Goal: Communication & Community: Answer question/provide support

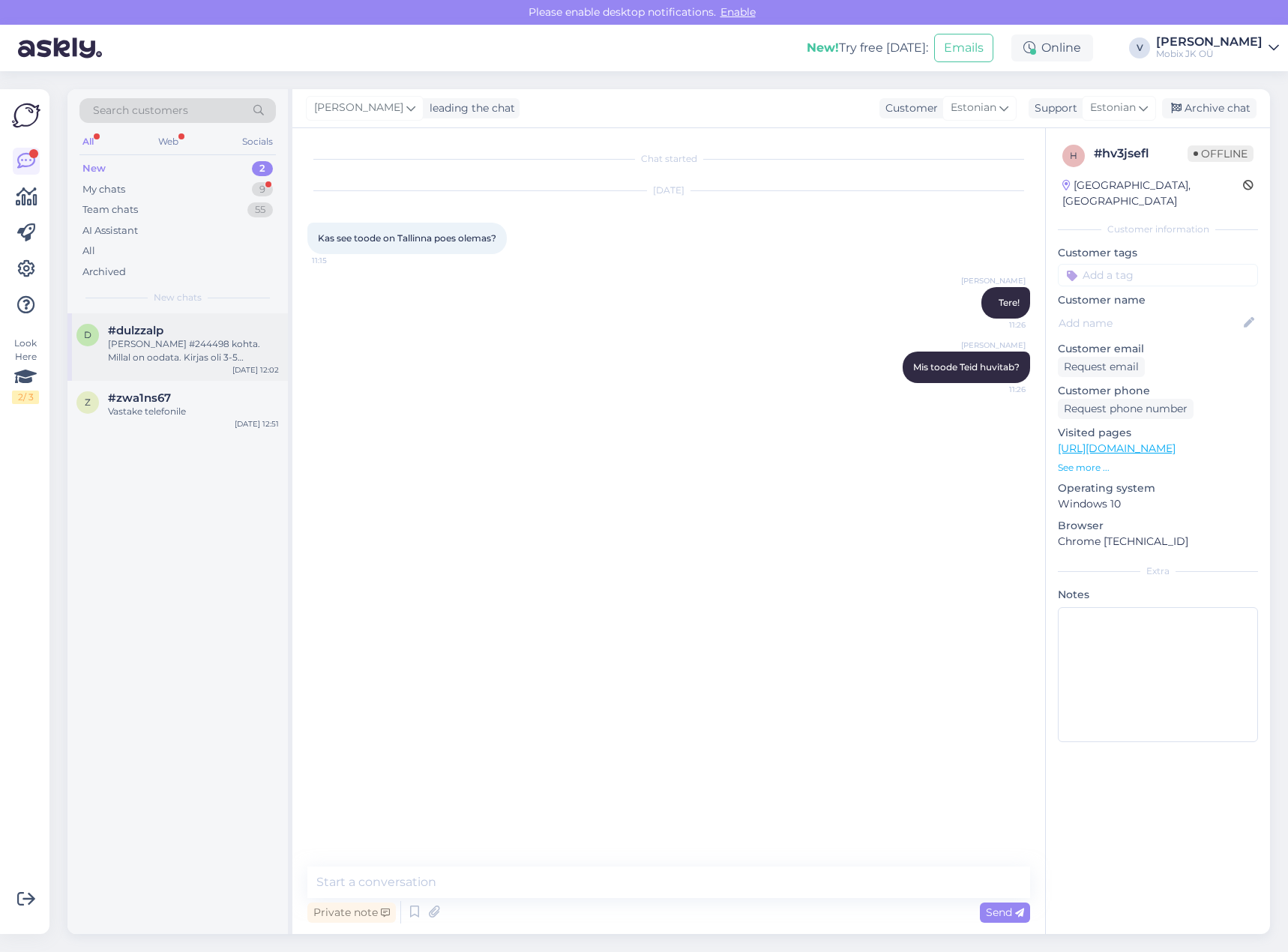
click at [192, 345] on div "[PERSON_NAME] #244498 kohta. Millal on oodata. Kirjas oli 3-5 tööpäeva." at bounding box center [194, 351] width 171 height 27
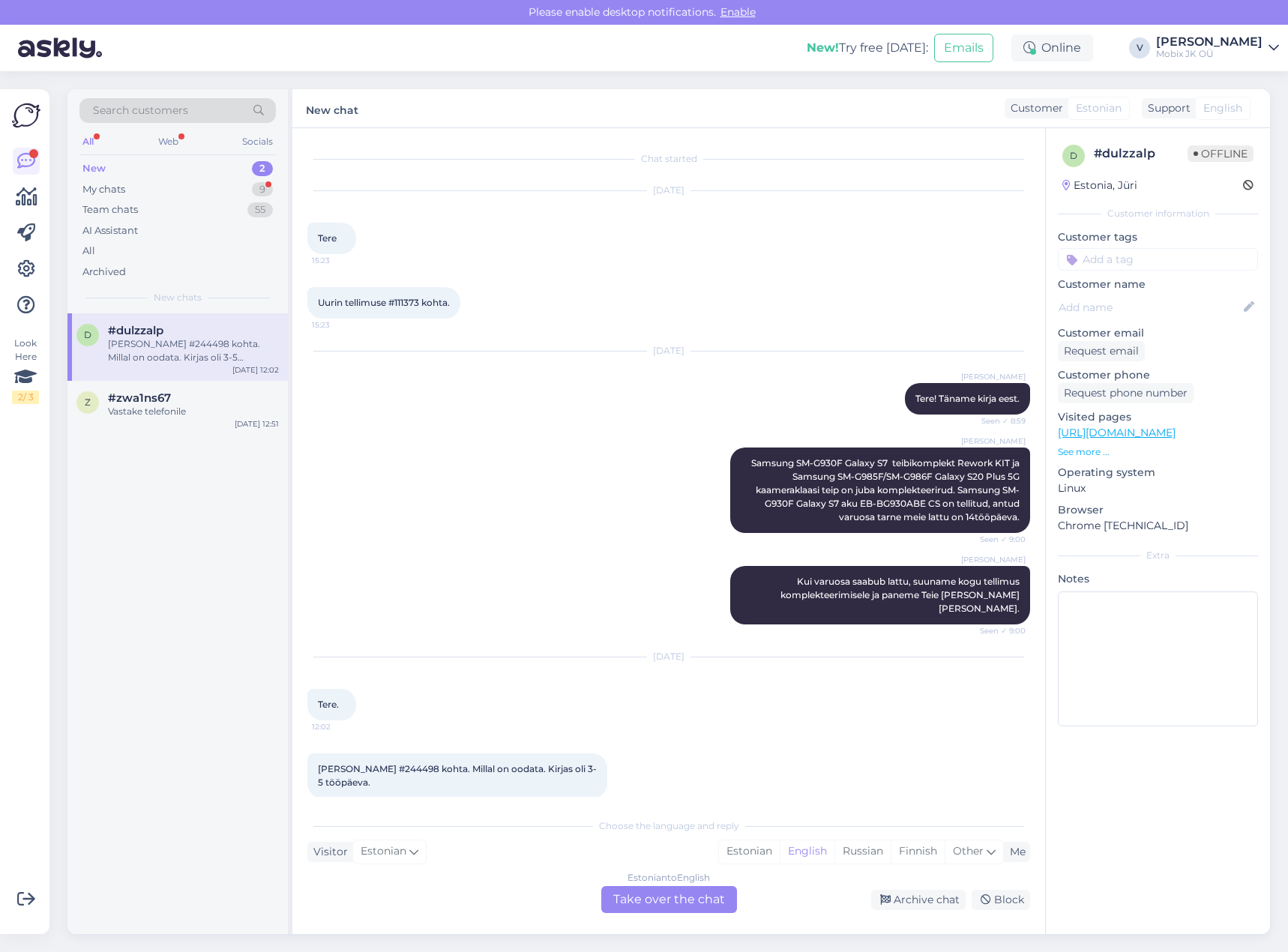
scroll to position [5, 0]
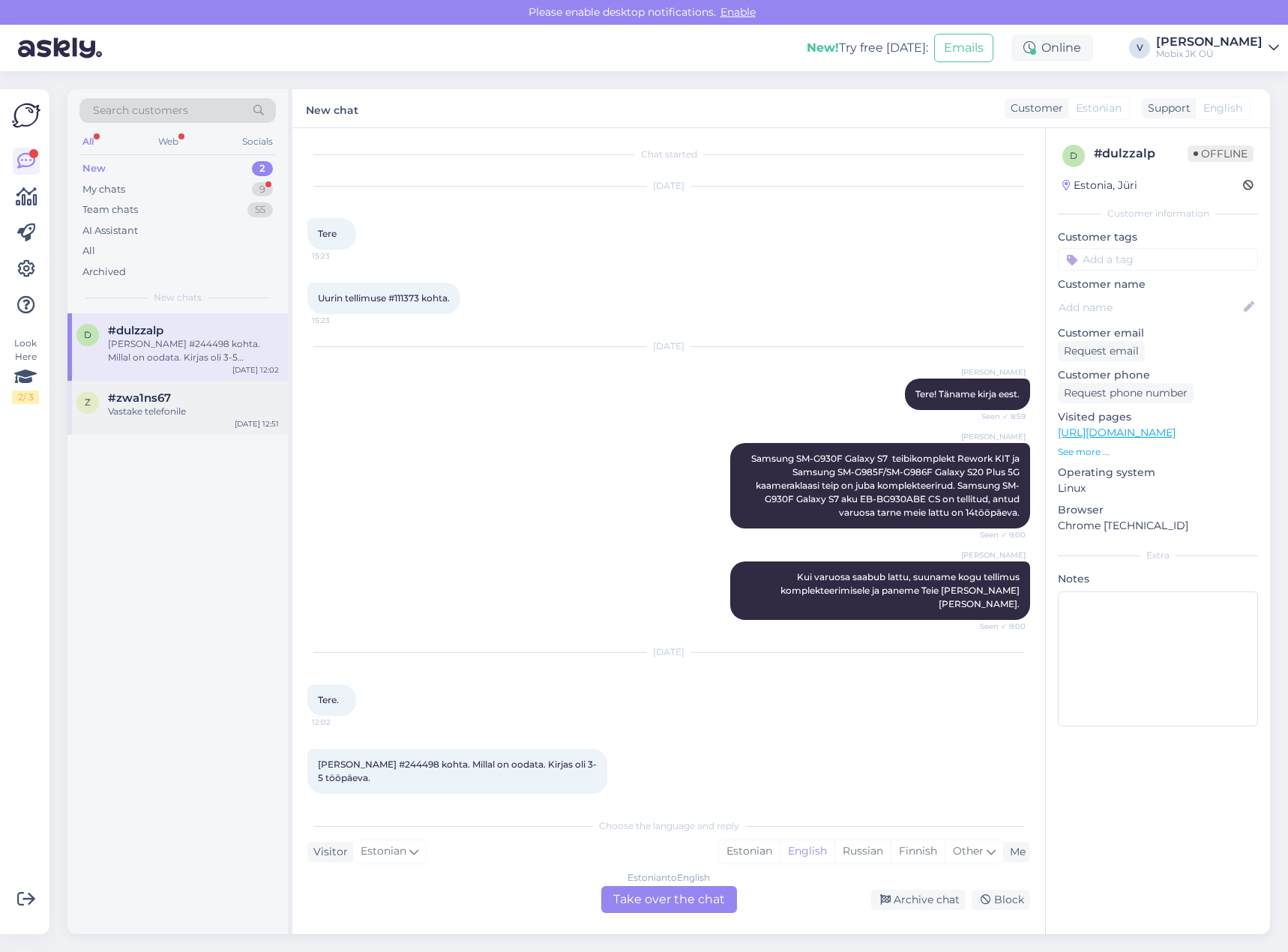
click at [203, 390] on div "z #zwa1ns67 Vastake telefonile [DATE] 12:51" at bounding box center [178, 407] width 221 height 54
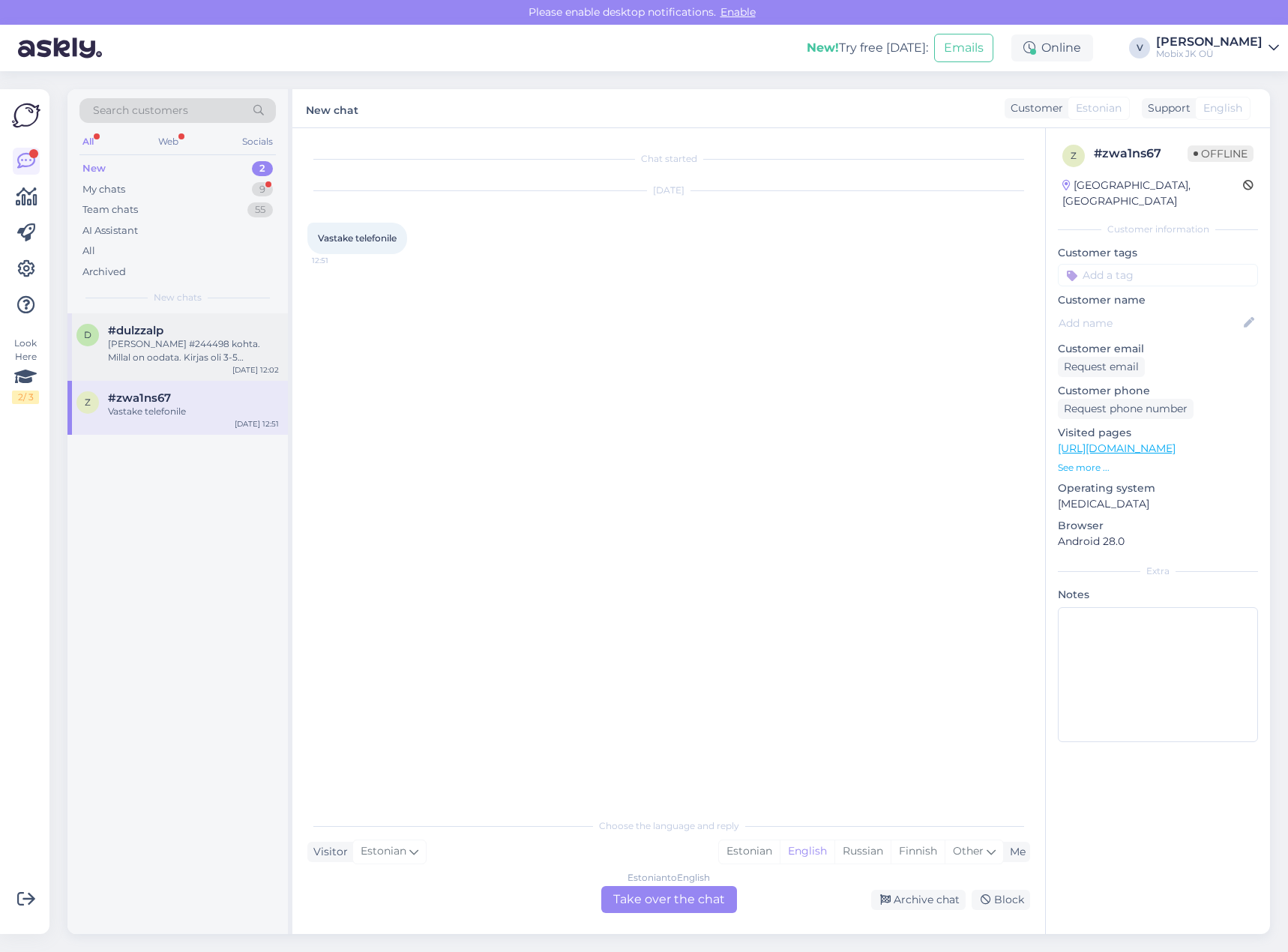
click at [212, 344] on div "[PERSON_NAME] #244498 kohta. Millal on oodata. Kirjas oli 3-5 tööpäeva." at bounding box center [194, 351] width 171 height 27
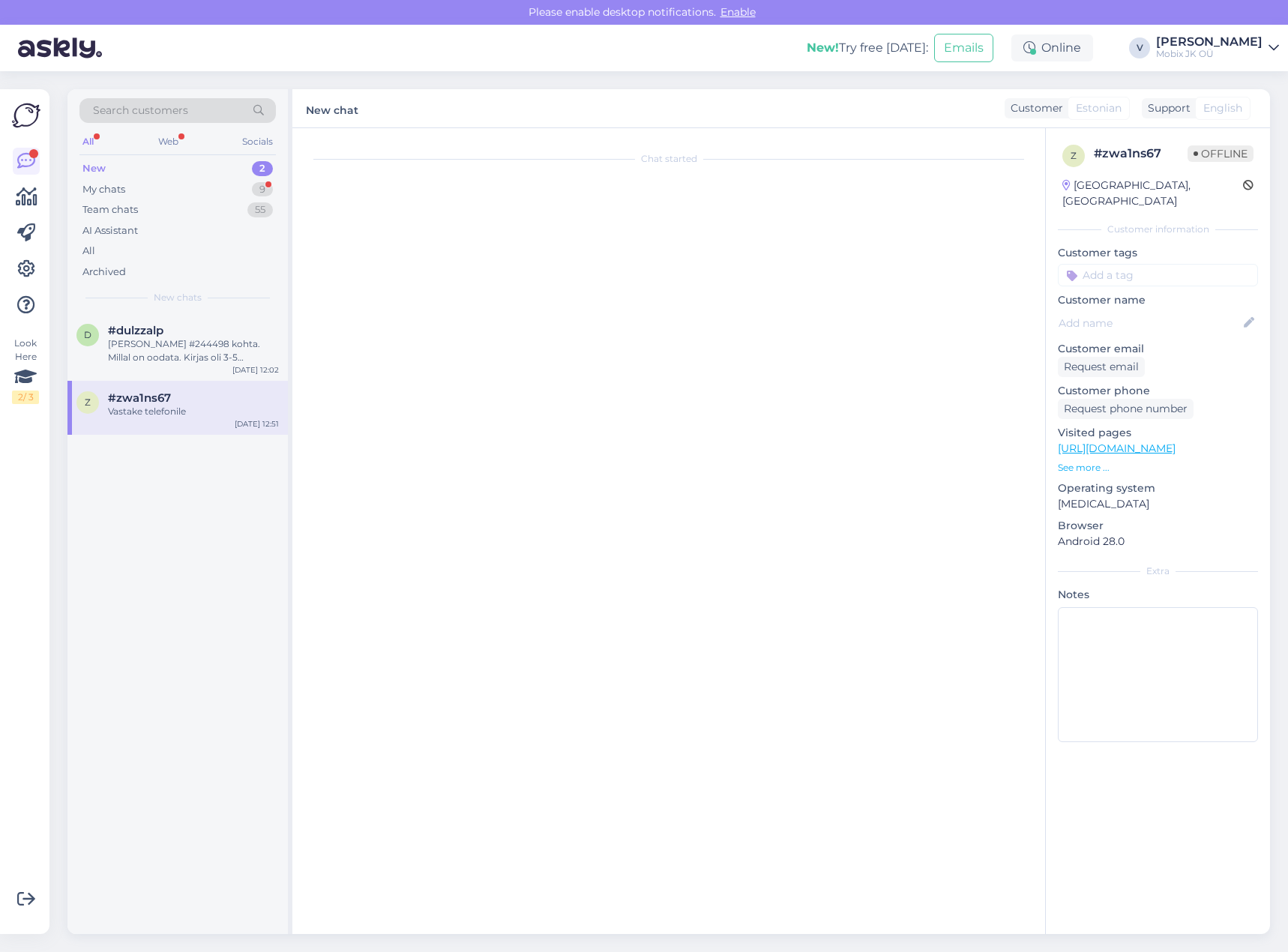
scroll to position [5, 0]
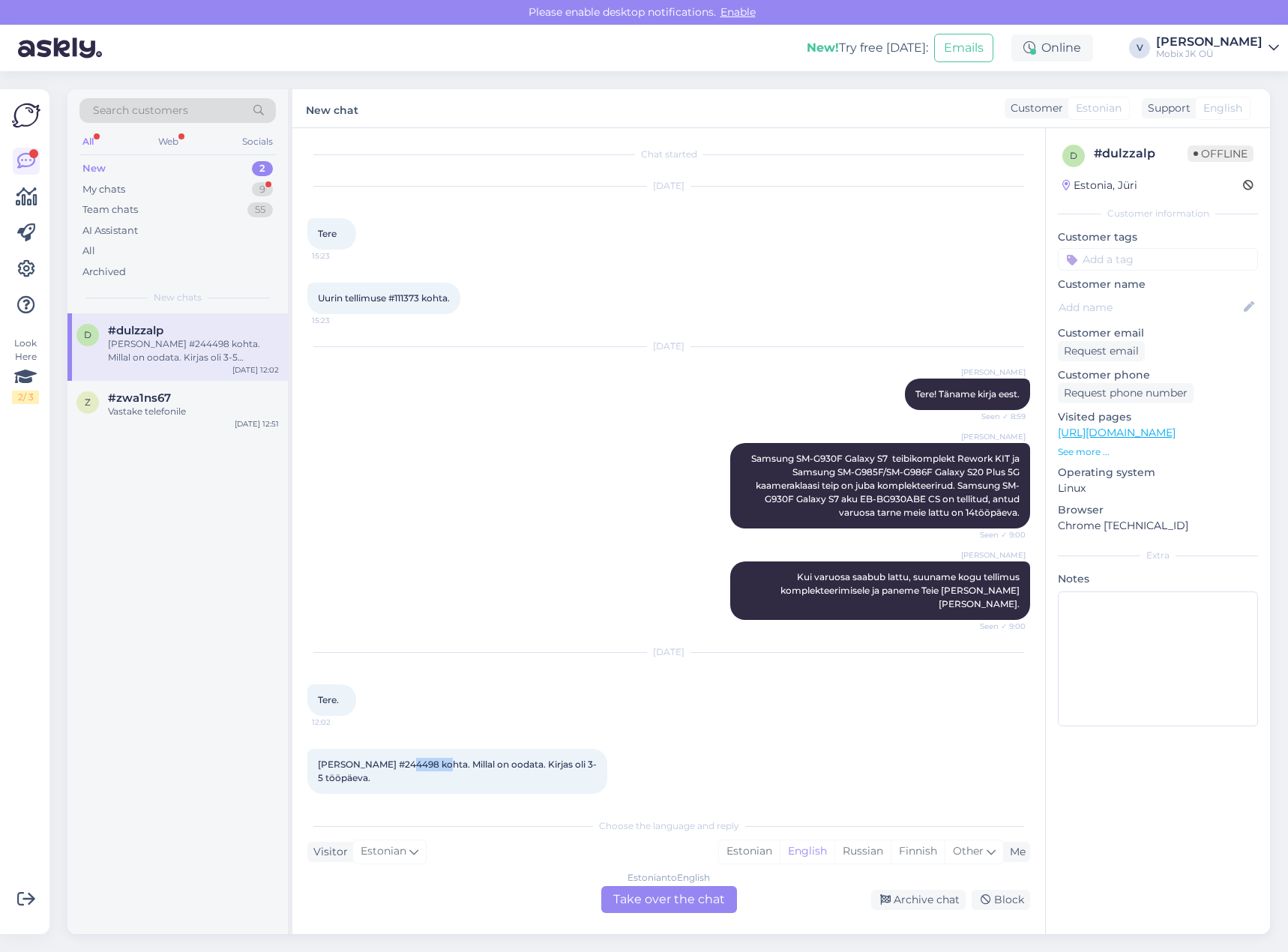
drag, startPoint x: 397, startPoint y: 745, endPoint x: 434, endPoint y: 749, distance: 37.2
click at [434, 759] on span "[PERSON_NAME] #244498 kohta. Millal on oodata. Kirjas oli 3-5 tööpäeva." at bounding box center [457, 771] width 279 height 25
copy span "244498"
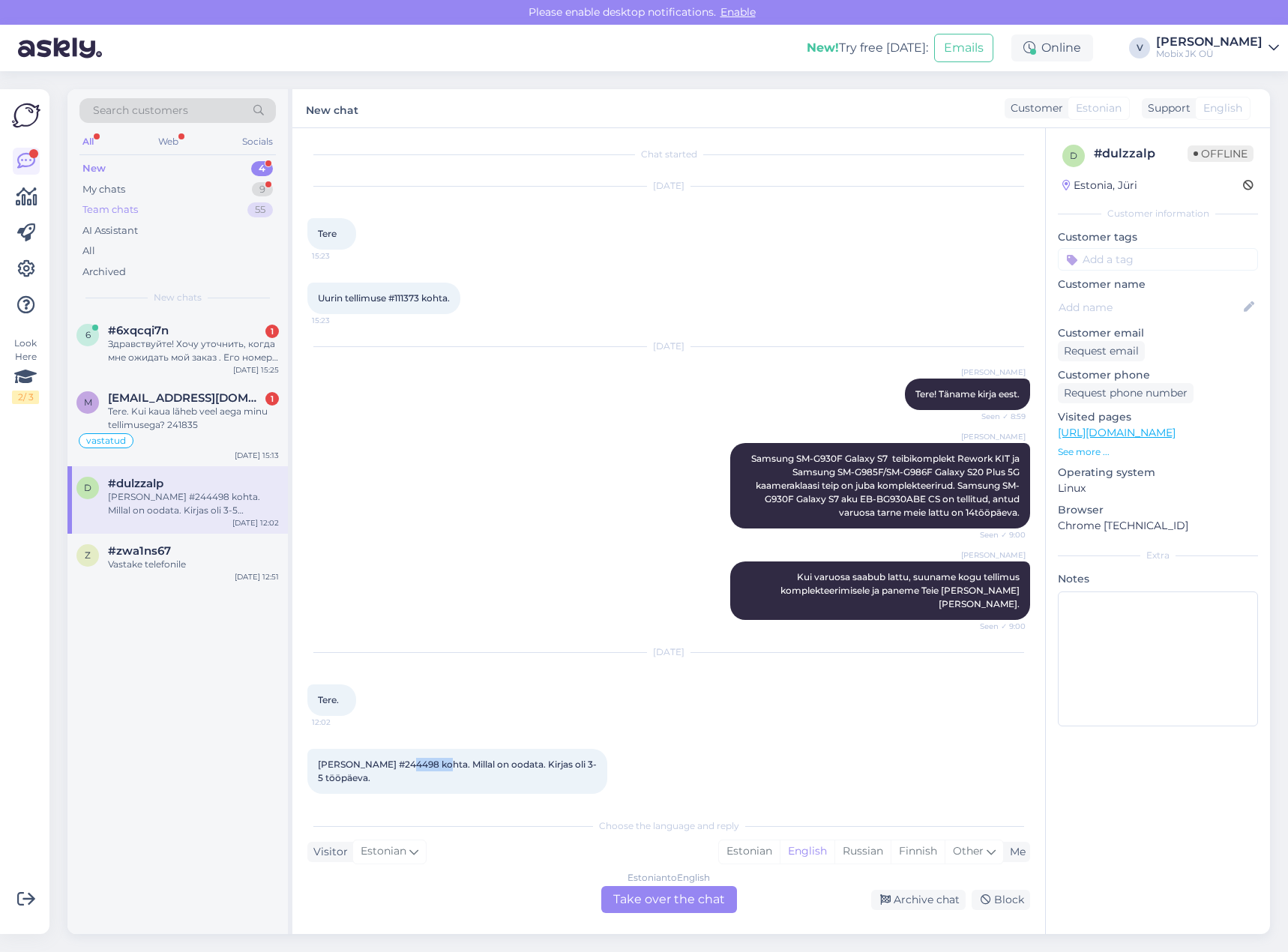
click at [239, 217] on div "Team chats 55" at bounding box center [177, 210] width 196 height 21
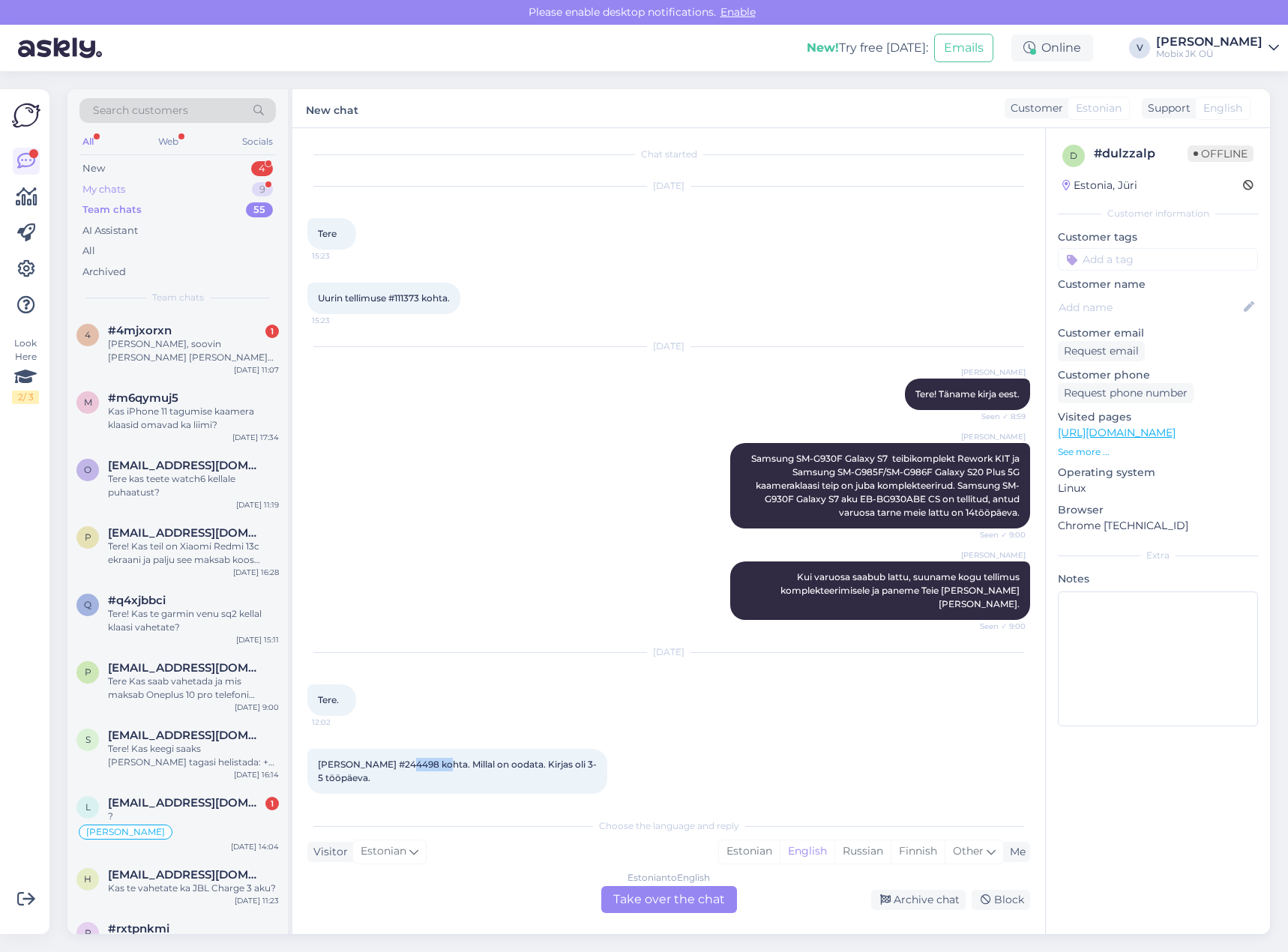
click at [248, 187] on div "My chats 9" at bounding box center [177, 190] width 196 height 21
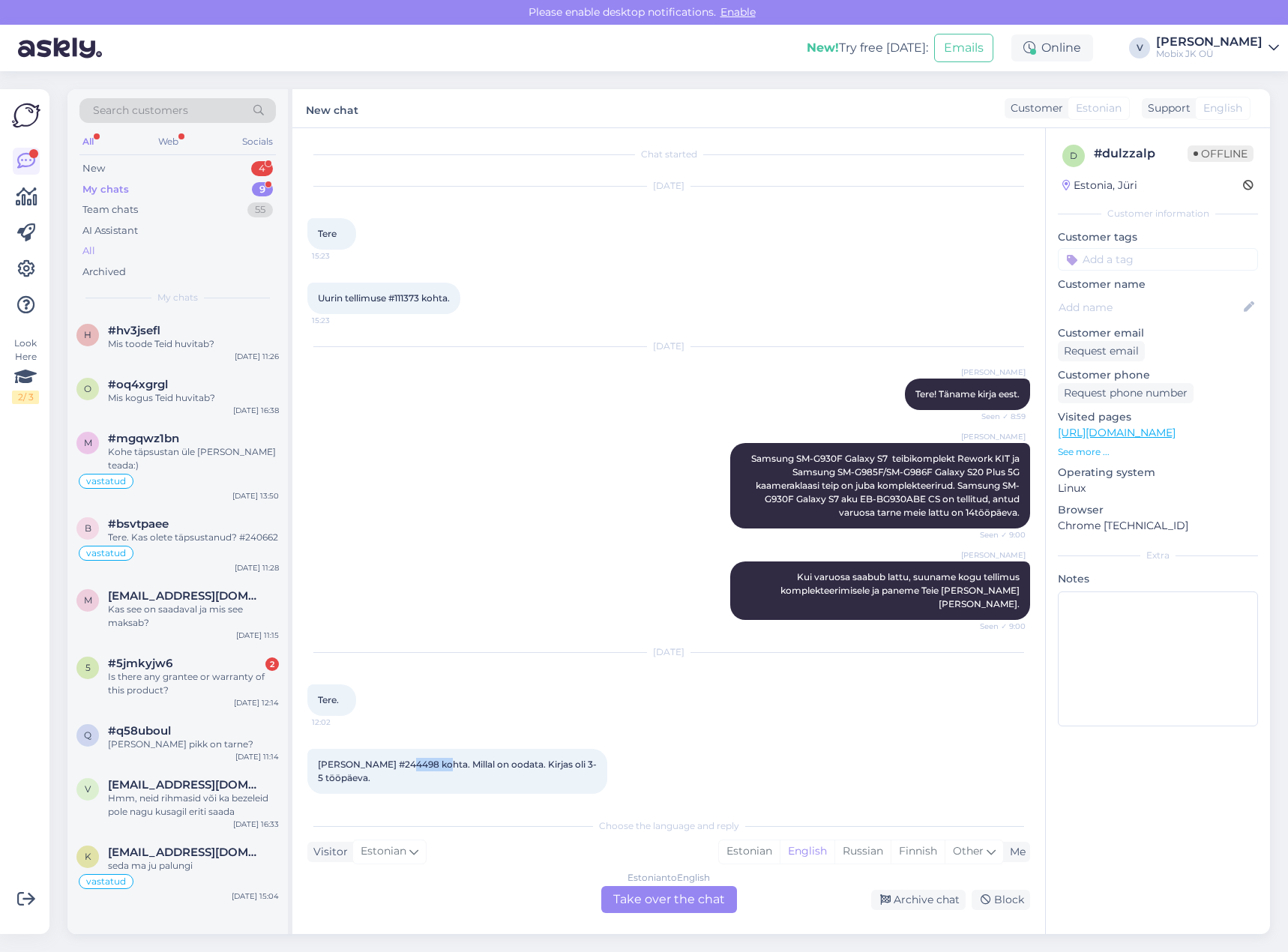
click at [179, 257] on div "All" at bounding box center [177, 251] width 196 height 21
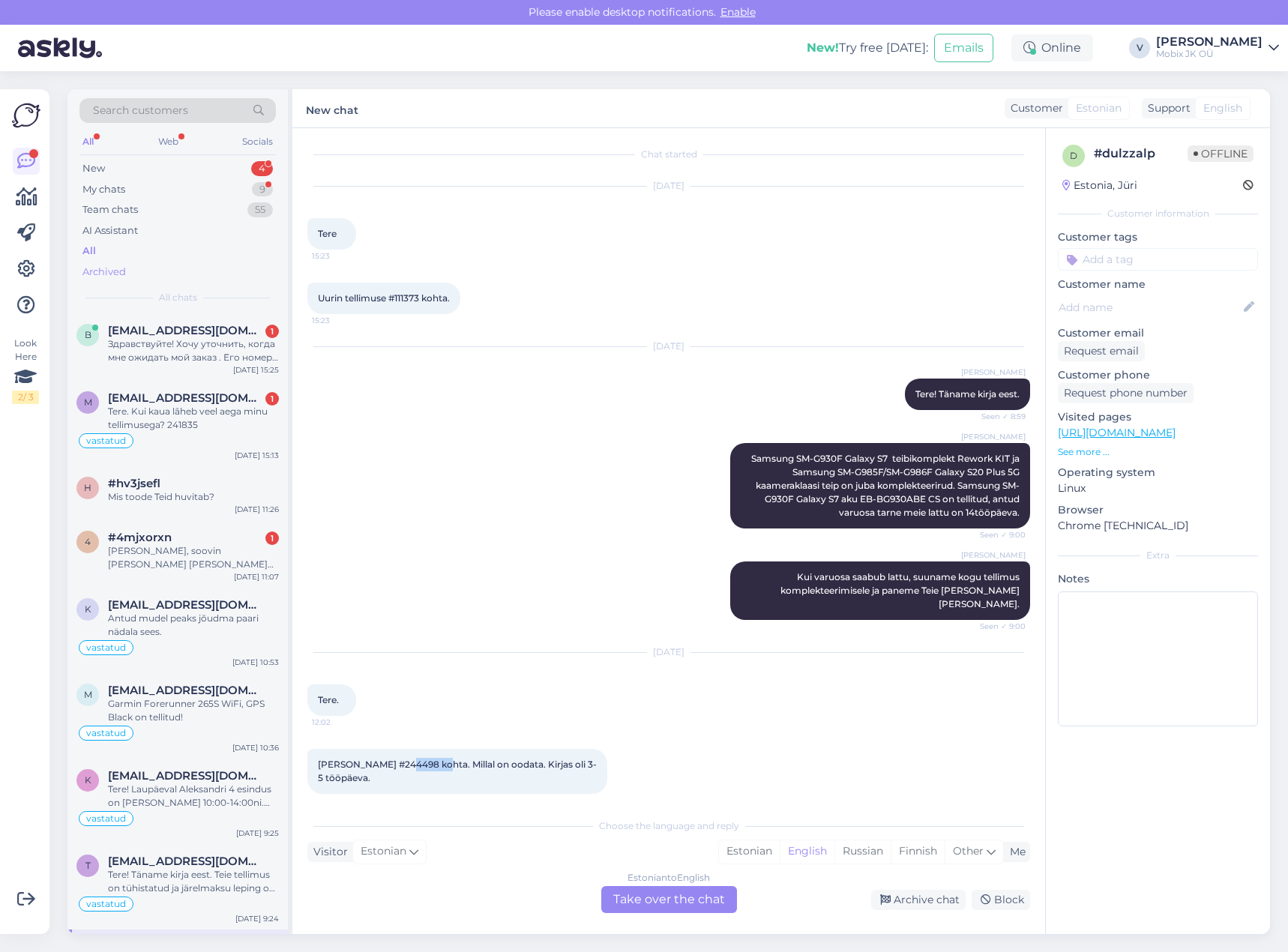
click at [171, 276] on div "Archived" at bounding box center [177, 272] width 196 height 21
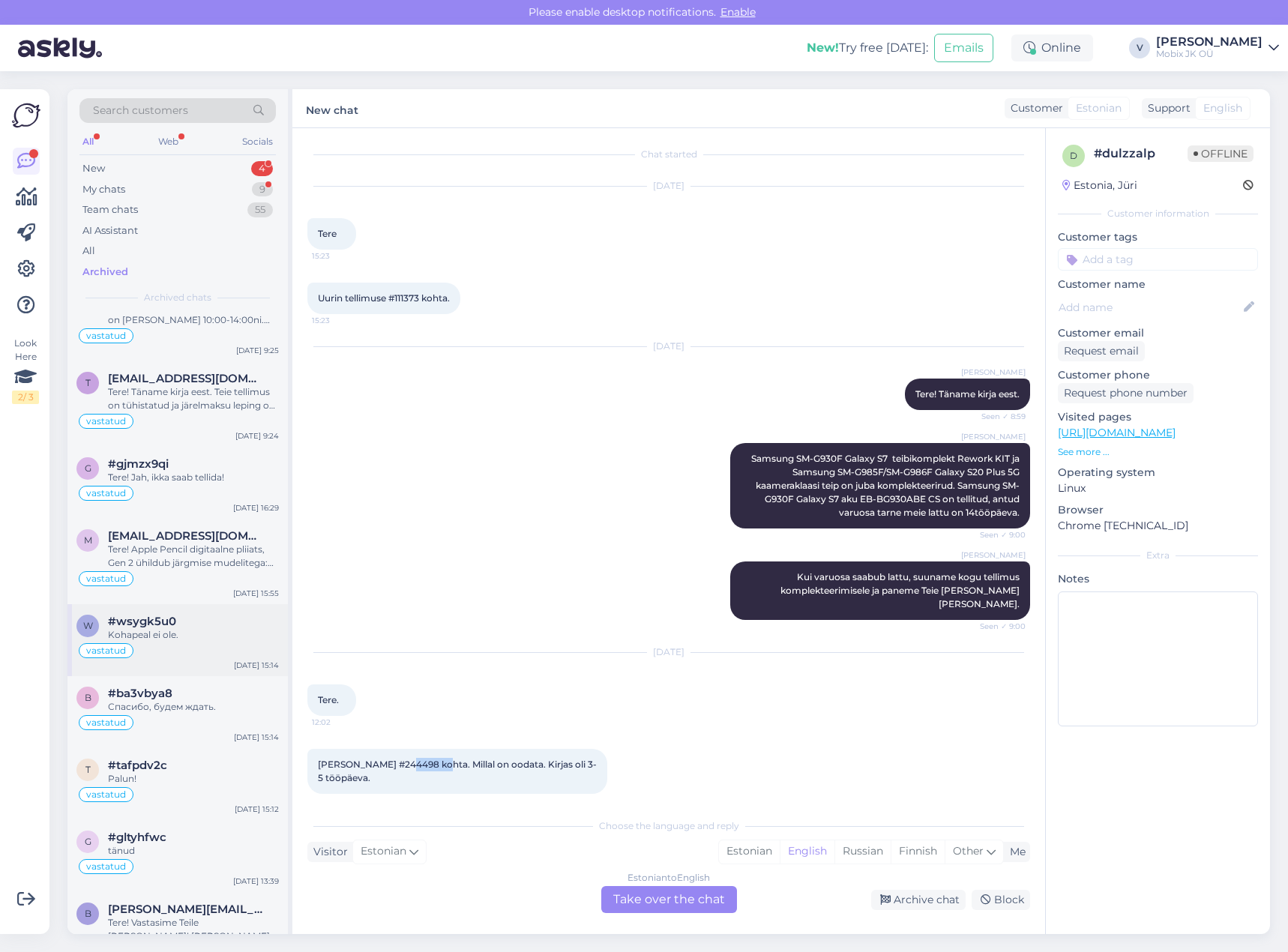
scroll to position [300, 0]
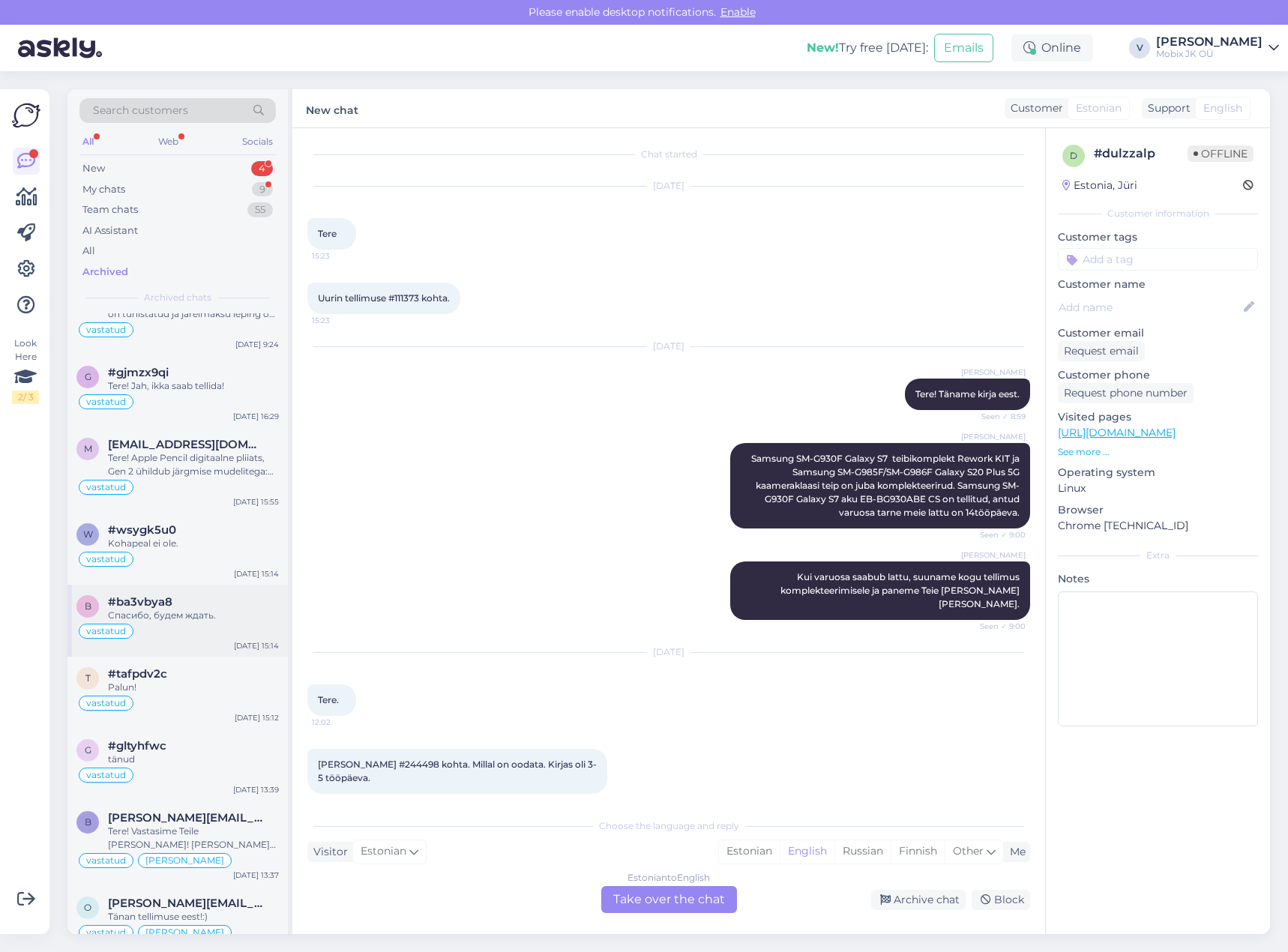
click at [226, 598] on div "#ba3vbya8" at bounding box center [194, 602] width 171 height 14
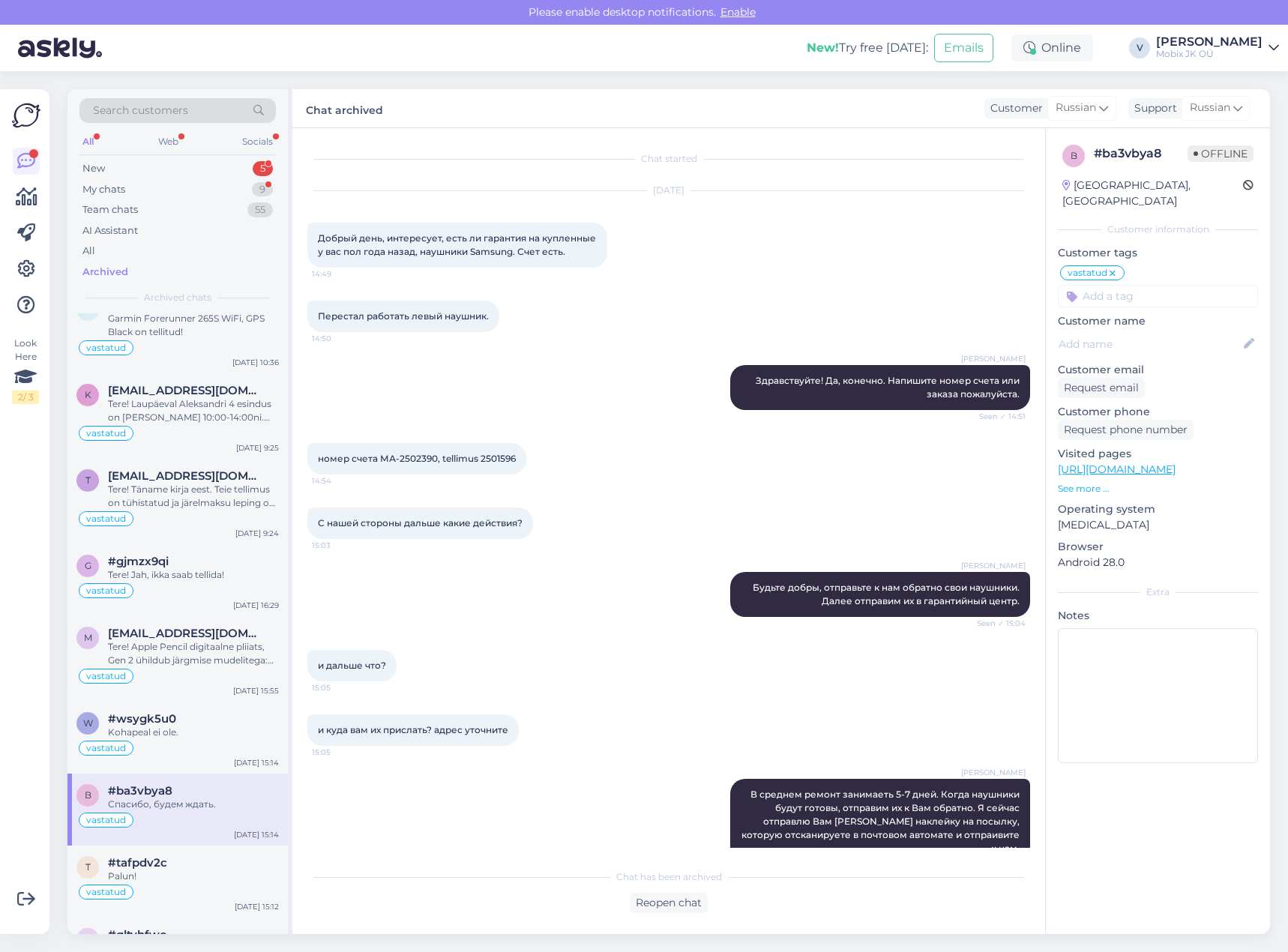
scroll to position [0, 0]
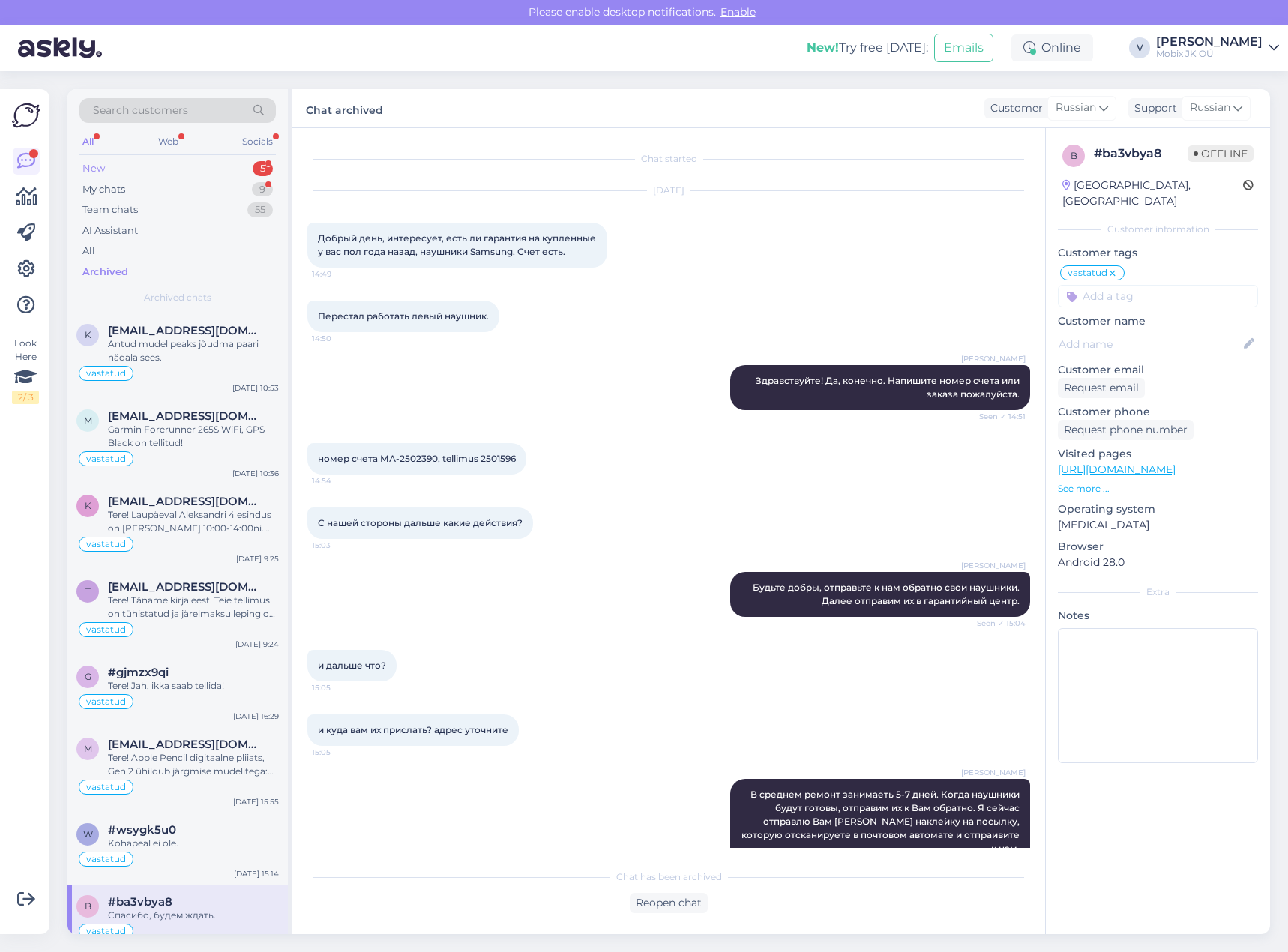
click at [252, 166] on div "New 5" at bounding box center [177, 169] width 196 height 21
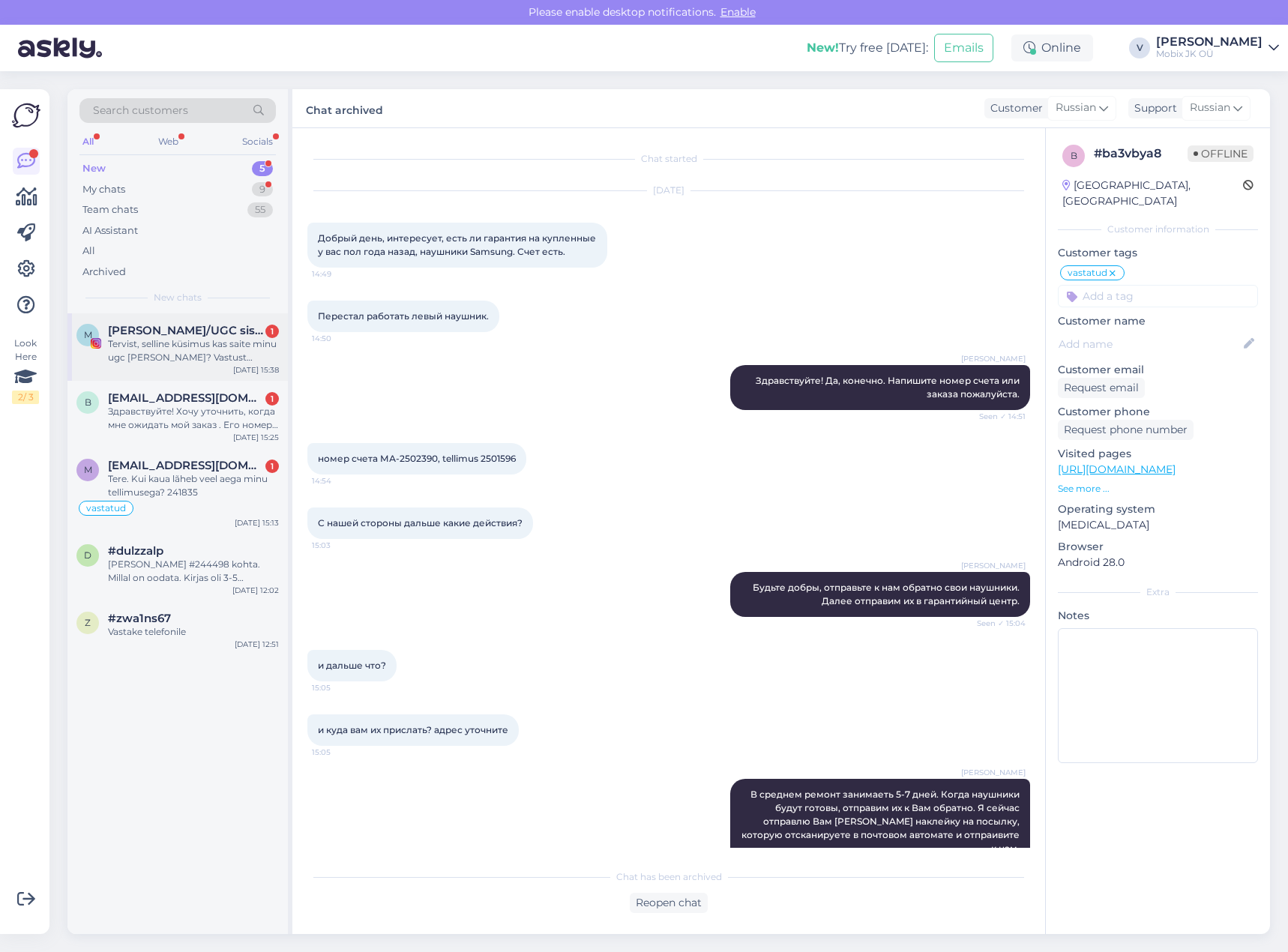
click at [213, 367] on div "M [PERSON_NAME]/UGC sisulooja 1 Tervist, selline küsimus kas saite minu ugc [PE…" at bounding box center [178, 348] width 221 height 68
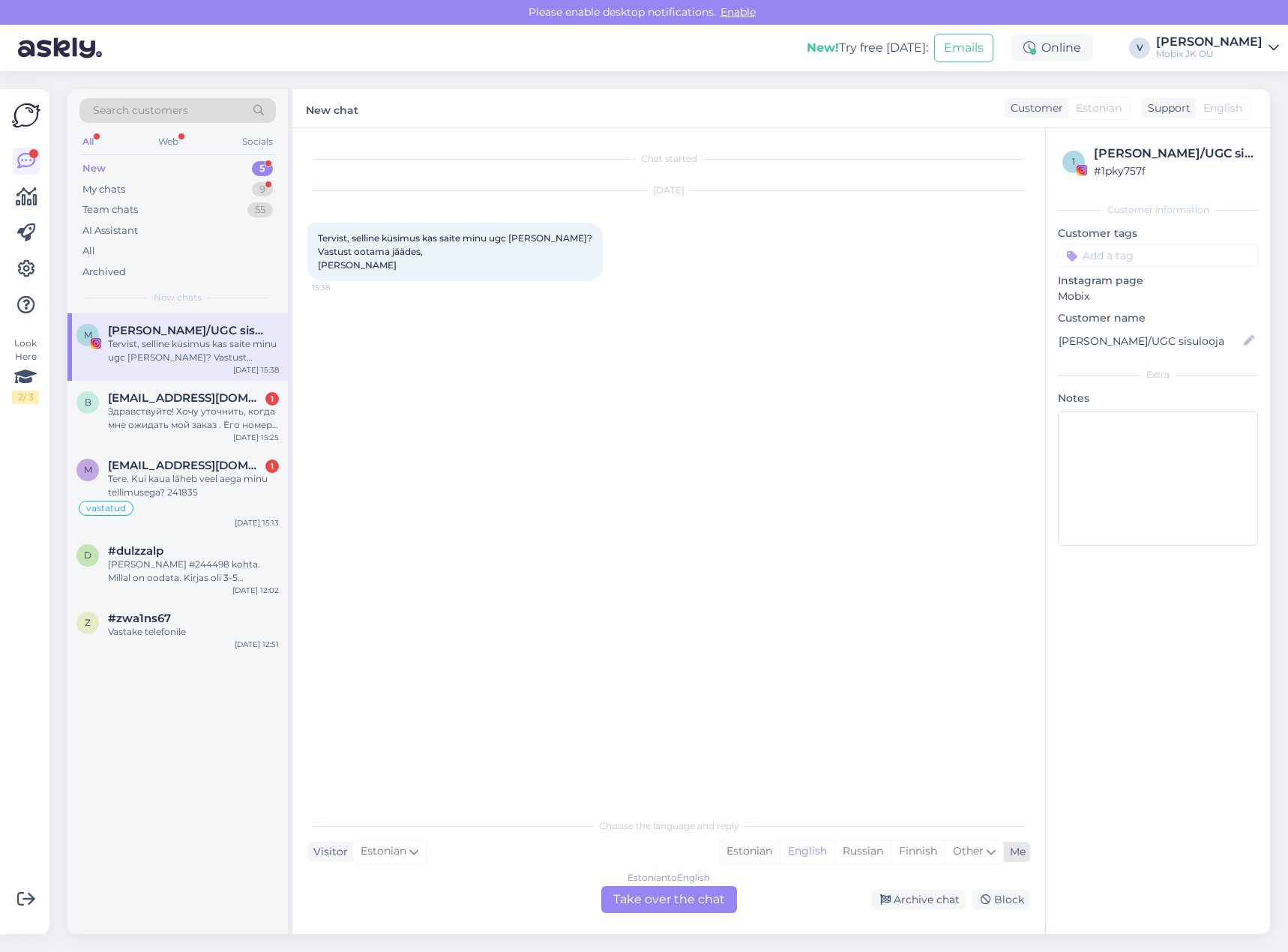
click at [747, 852] on div "Estonian" at bounding box center [749, 852] width 61 height 23
click at [713, 896] on div "Estonian to Estonian Take over the chat" at bounding box center [669, 899] width 136 height 27
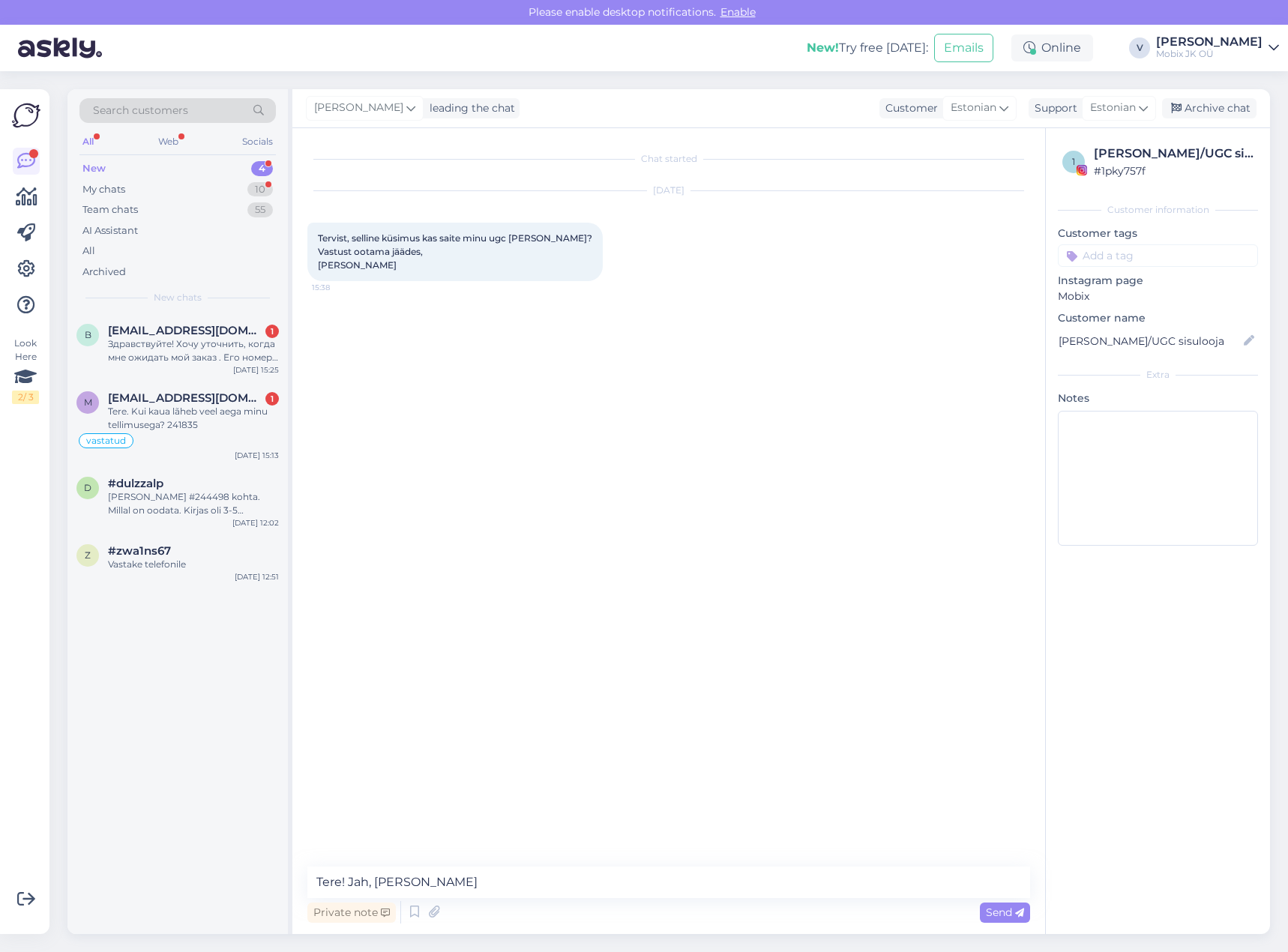
type textarea "Tere! [PERSON_NAME], [PERSON_NAME]!"
click at [1197, 104] on div "Archive chat" at bounding box center [1209, 108] width 95 height 20
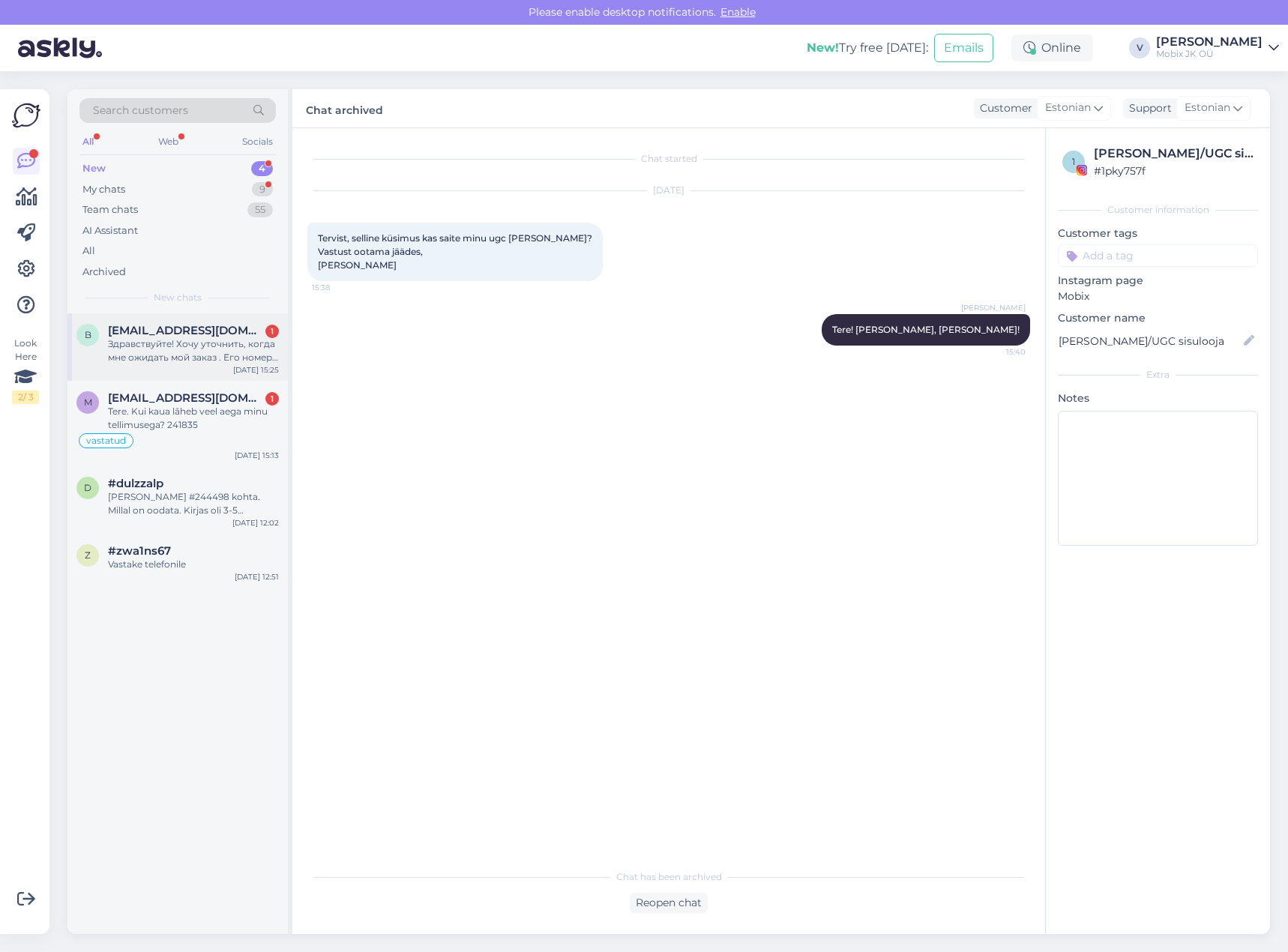
click at [227, 347] on div "Здравствуйте! Хочу уточнить, когда мне ожидать мой заказ . Его номер #247589" at bounding box center [194, 351] width 171 height 27
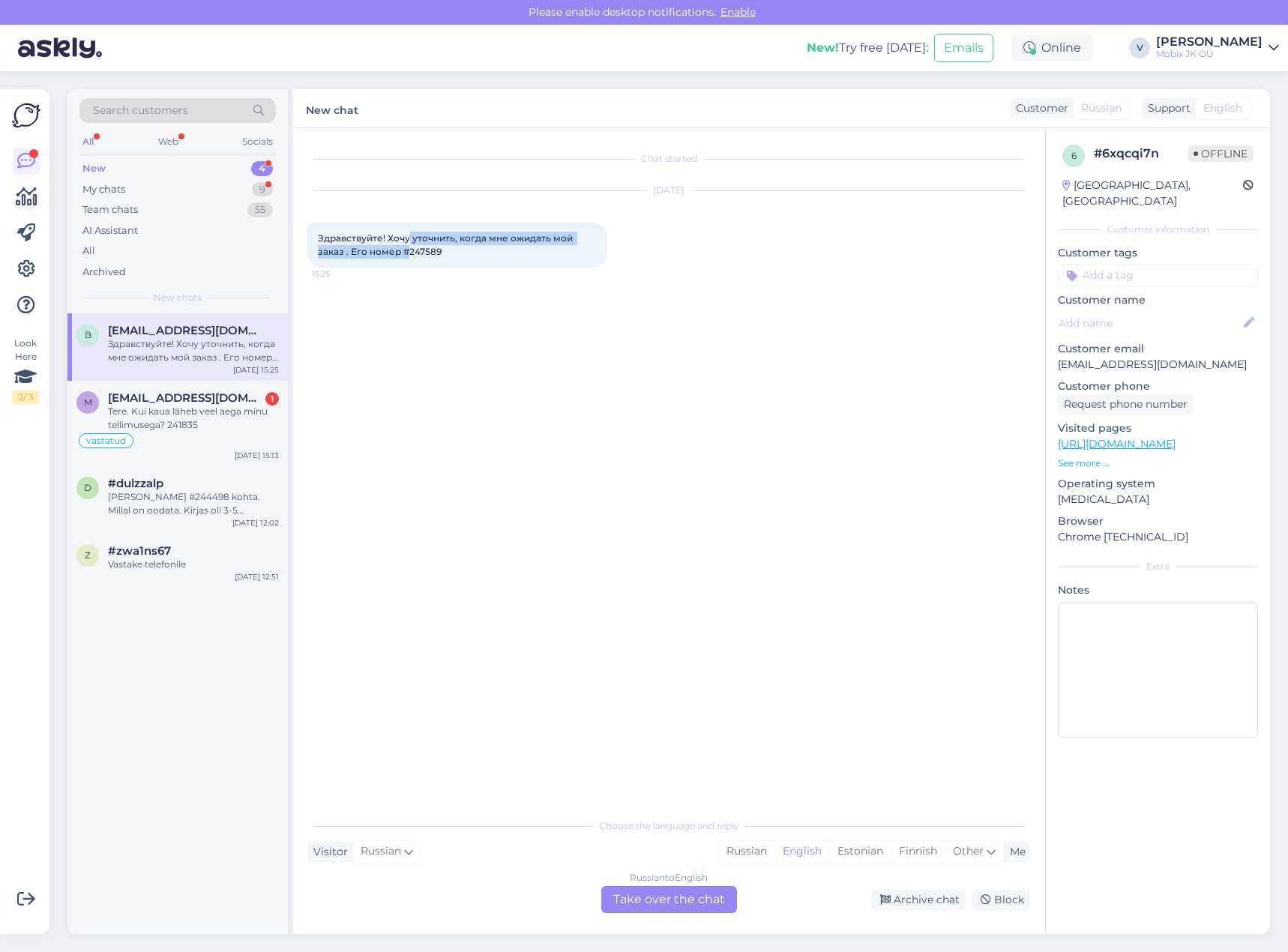
click at [409, 247] on div "Здравствуйте! Хочу уточнить, когда мне ожидать мой заказ . Его номер #247589 15…" at bounding box center [457, 246] width 300 height 45
click at [411, 253] on span "Здравствуйте! Хочу уточнить, когда мне ожидать мой заказ . Его номер #247589" at bounding box center [446, 245] width 257 height 25
drag, startPoint x: 408, startPoint y: 253, endPoint x: 458, endPoint y: 251, distance: 50.0
click at [458, 251] on div "Здравствуйте! Хочу уточнить, когда мне ожидать мой заказ . Его номер #247589 15…" at bounding box center [457, 246] width 300 height 45
copy span "247589"
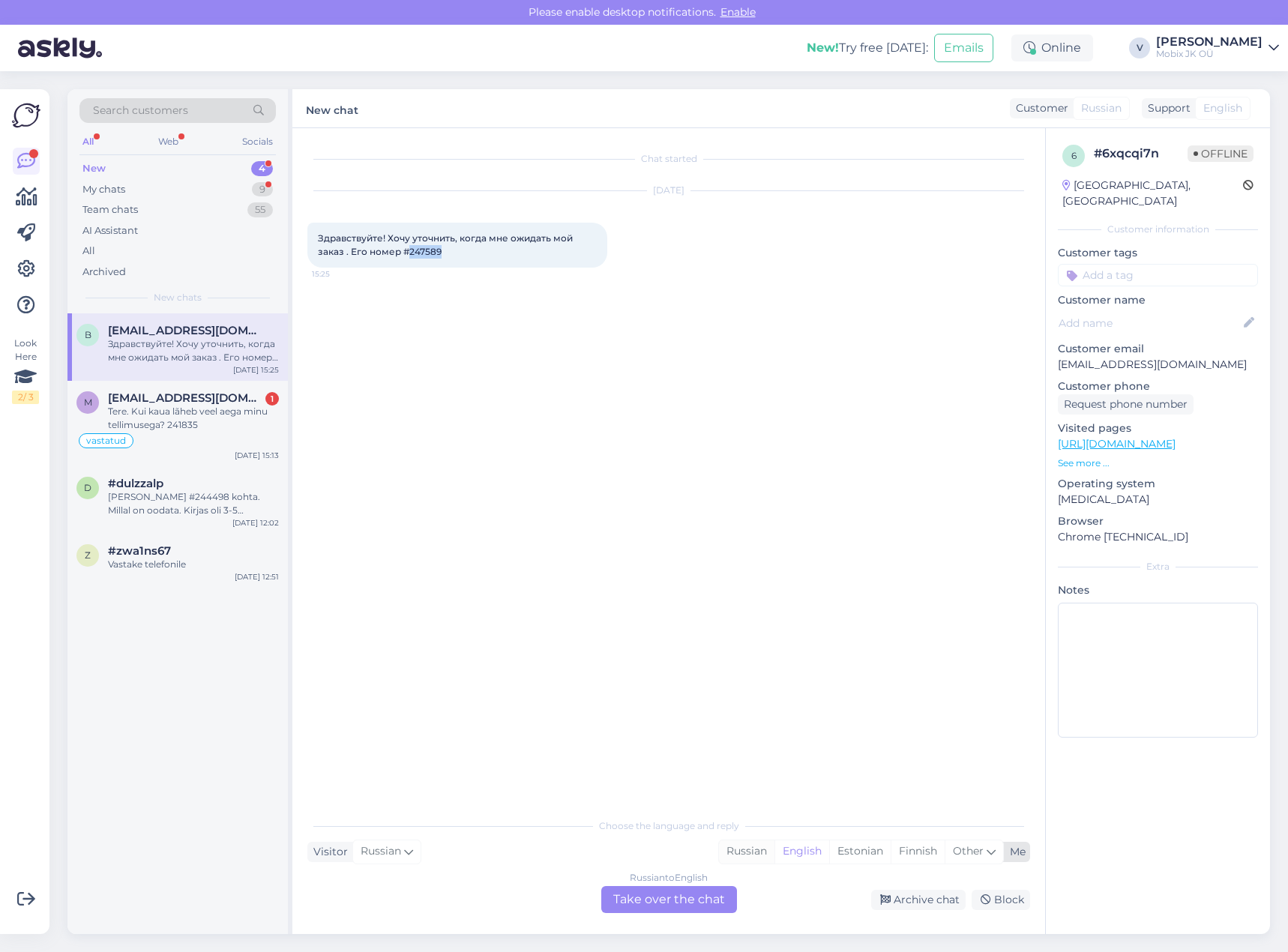
click at [757, 849] on div "Russian" at bounding box center [747, 852] width 56 height 23
click at [714, 900] on div "Russian to Russian Take over the chat" at bounding box center [669, 899] width 136 height 27
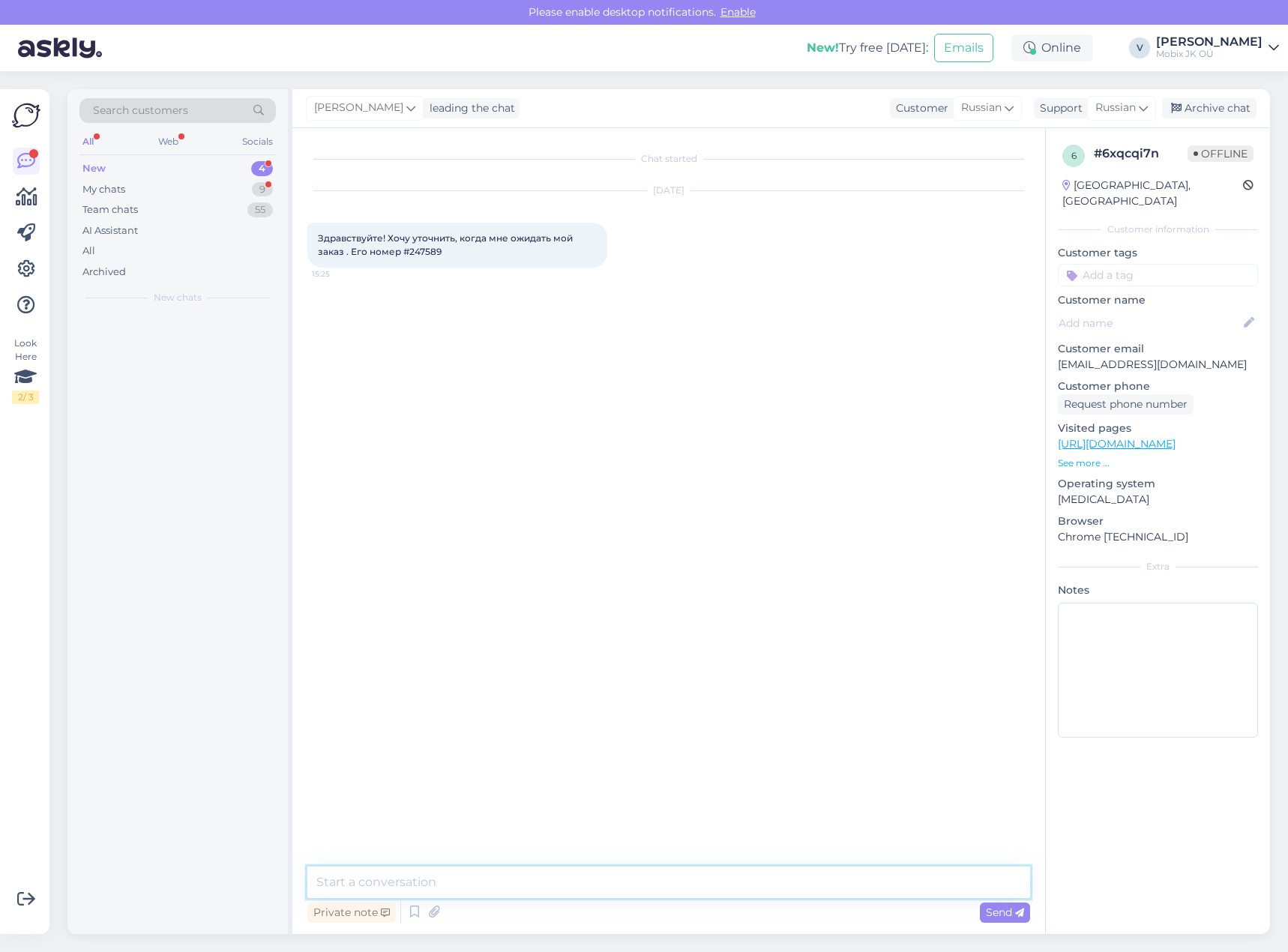
click at [692, 874] on textarea at bounding box center [668, 882] width 723 height 32
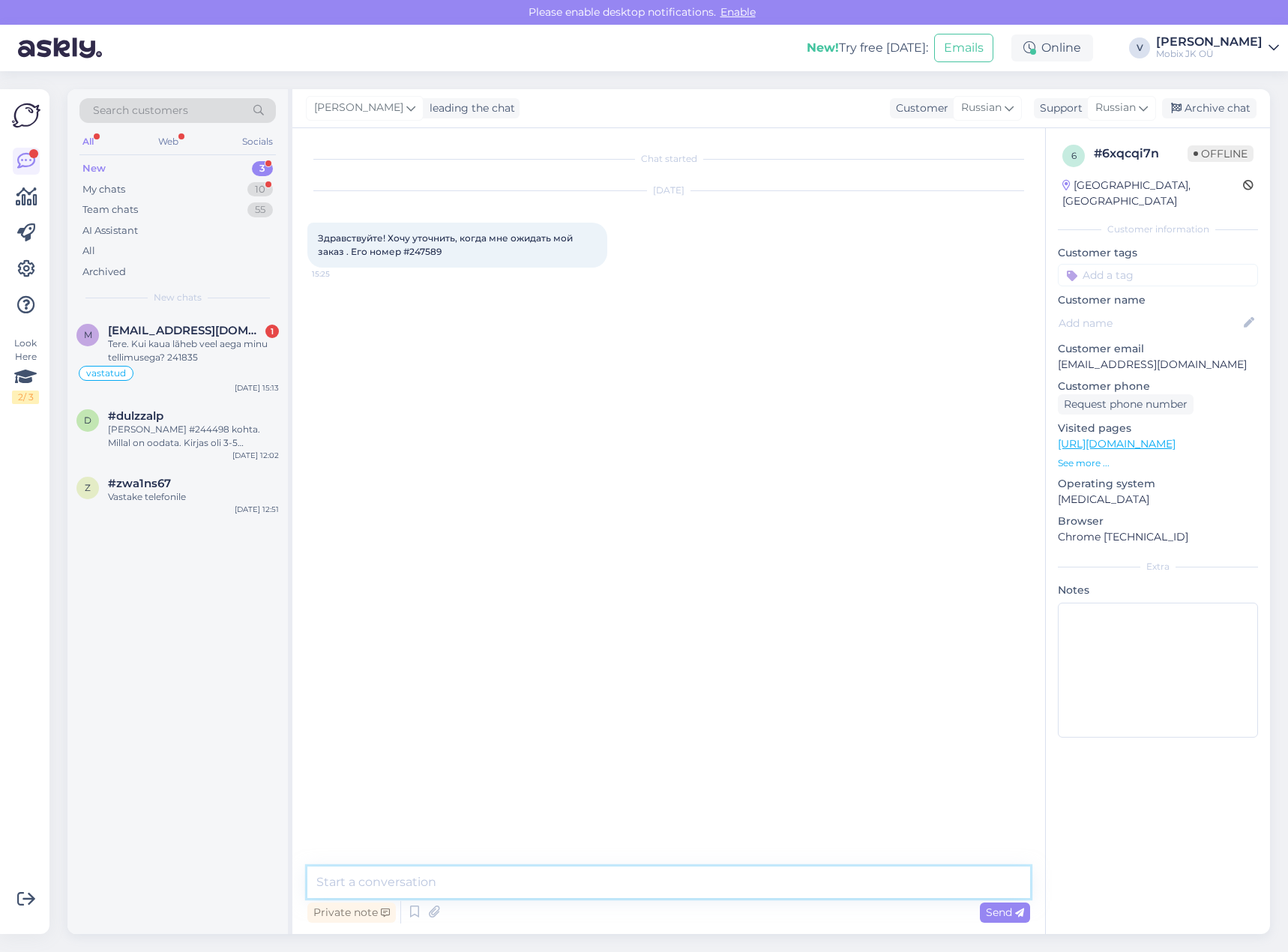
click at [681, 880] on textarea at bounding box center [668, 882] width 723 height 32
type textarea "Здравствуйте!"
click at [824, 887] on textarea at bounding box center [668, 882] width 723 height 32
paste textarea "Juhtmevabad kõrvaklapid Samsung Galaxy Buds+, must"
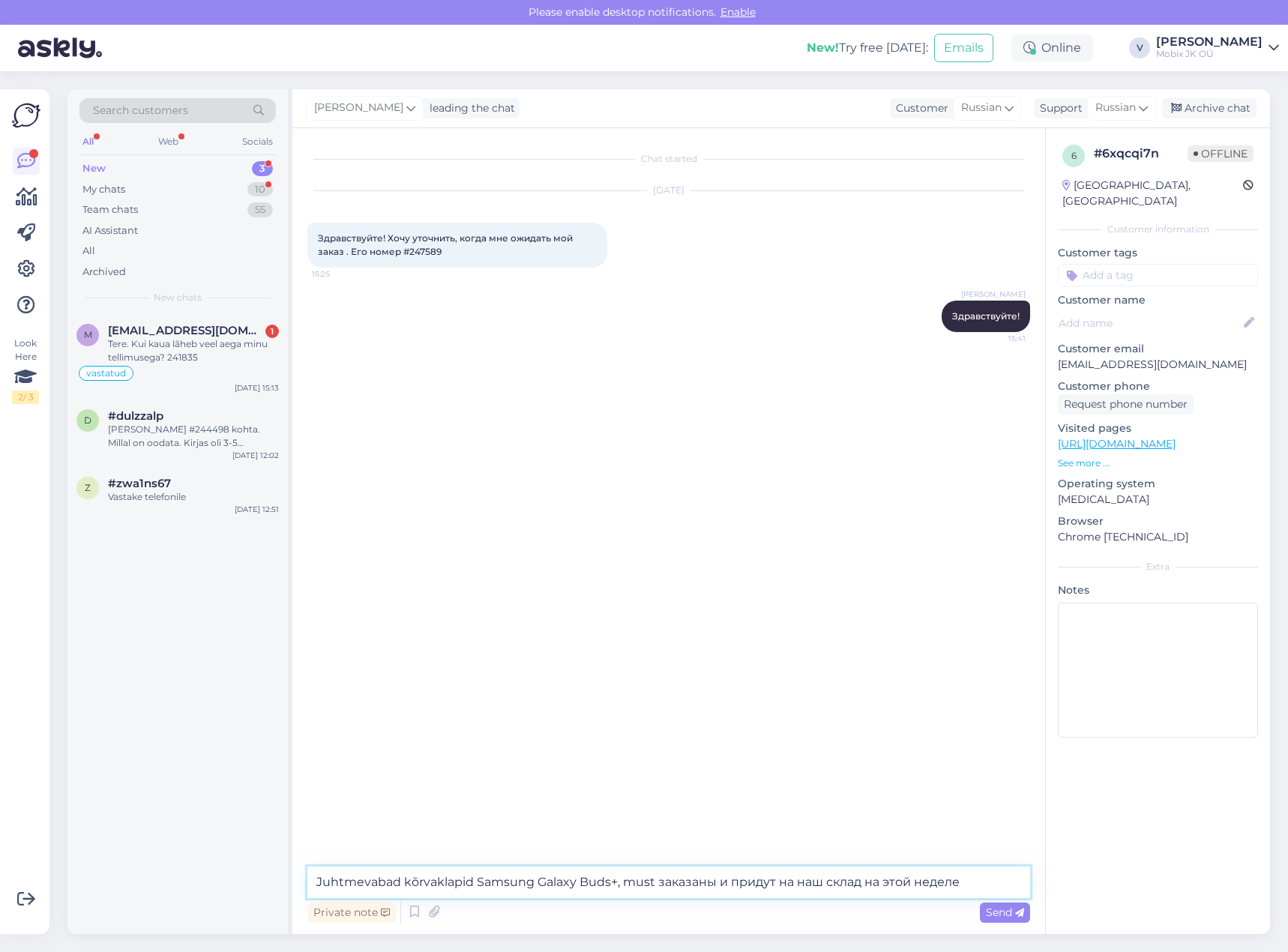
type textarea "Juhtmevabad kõrvaklapid Samsung Galaxy Buds+, must заказаны и придут на наш скл…"
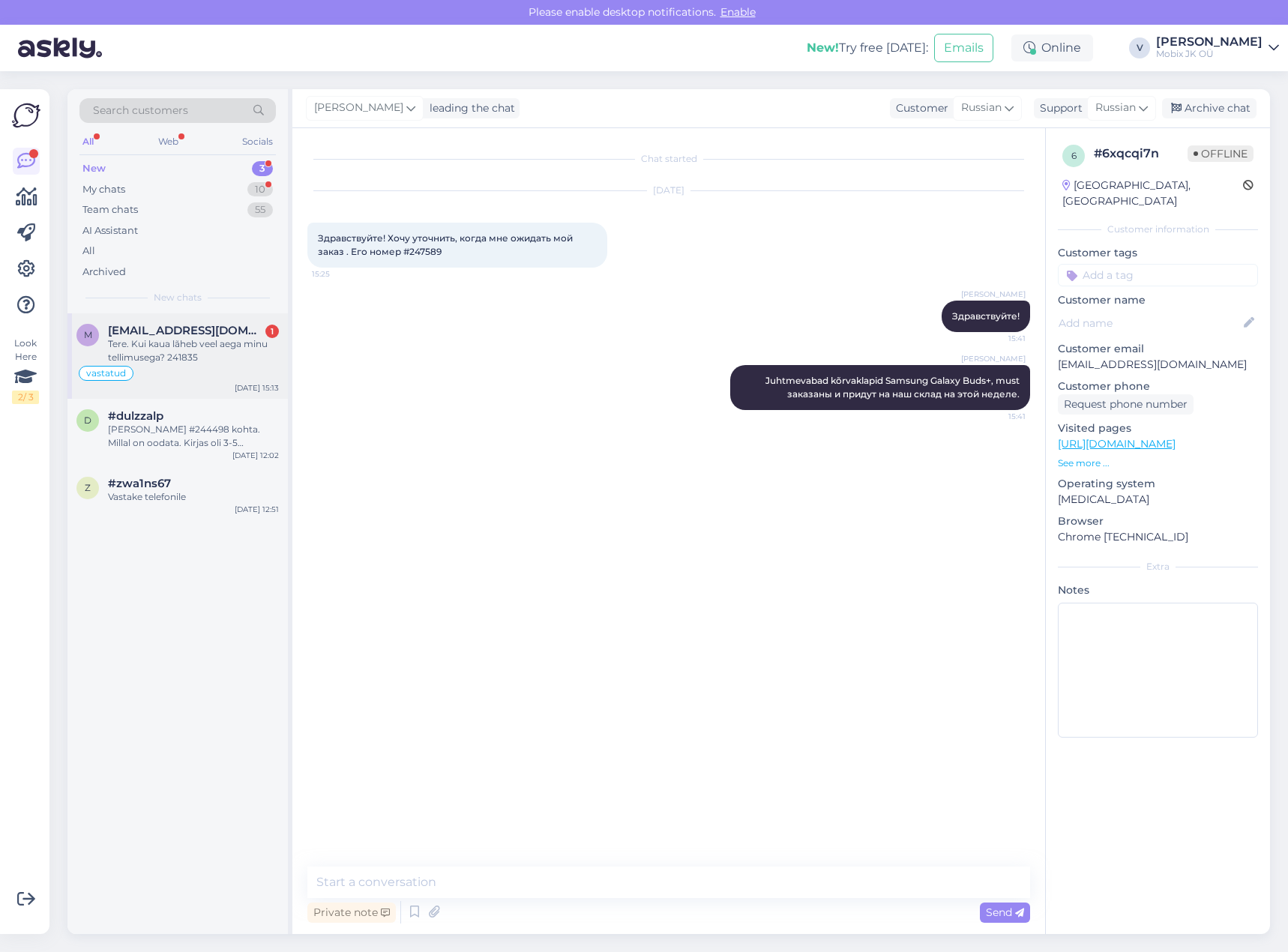
click at [244, 334] on span "[EMAIL_ADDRESS][DOMAIN_NAME]" at bounding box center [186, 331] width 156 height 14
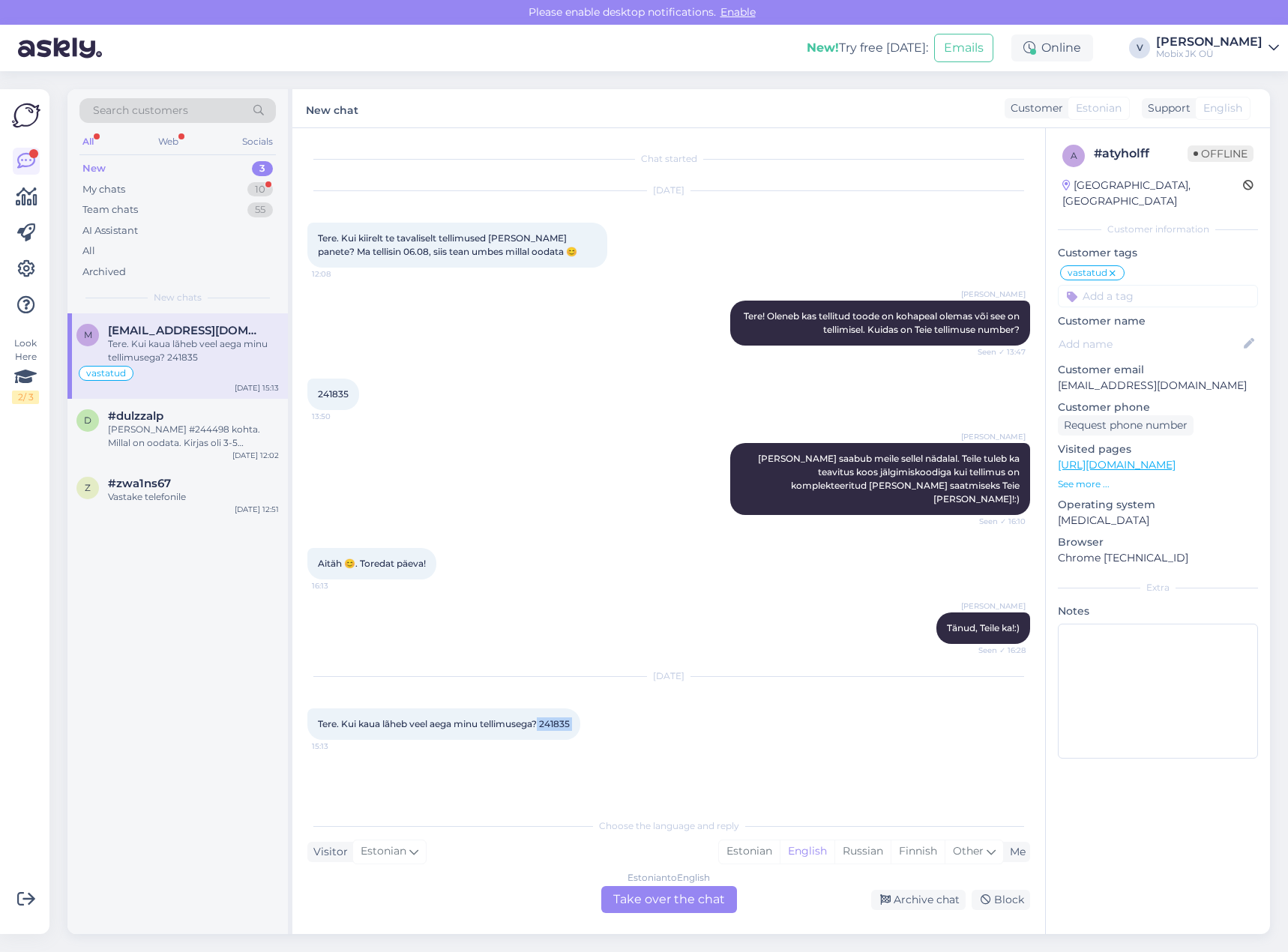
drag, startPoint x: 544, startPoint y: 706, endPoint x: 596, endPoint y: 710, distance: 52.2
click at [580, 710] on div "Tere. Kui kaua lãheb veel aega minu tellimusega? 241835 15:13" at bounding box center [444, 724] width 273 height 32
copy div "241835 15:13"
click at [757, 853] on div "Estonian" at bounding box center [749, 852] width 61 height 23
click at [722, 890] on div "Estonian to Estonian Take over the chat" at bounding box center [669, 899] width 136 height 27
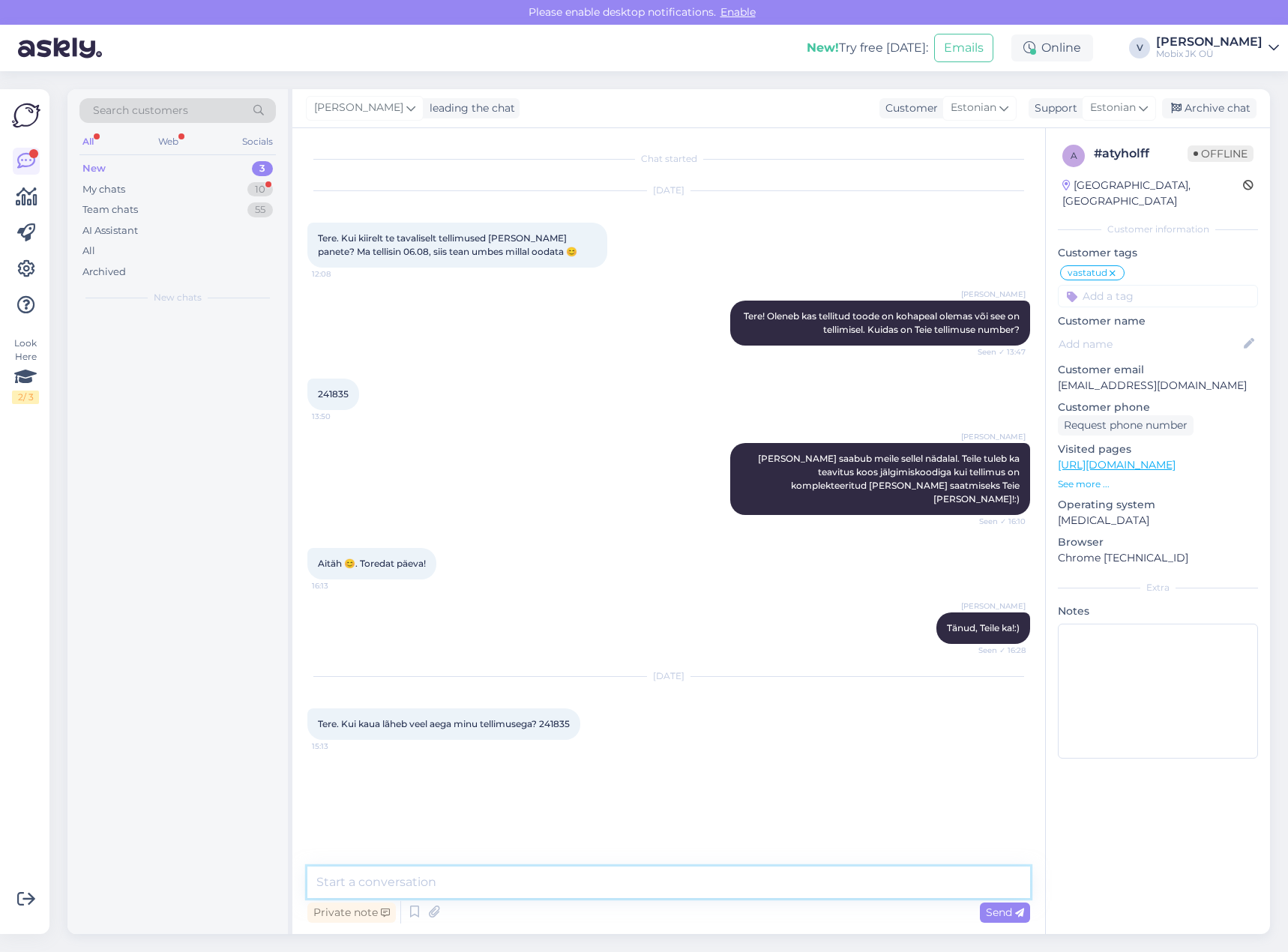
click at [718, 887] on textarea at bounding box center [668, 882] width 723 height 32
type textarea "[PERSON_NAME]"
paste textarea "Jah, Nokia 2660 Flip 4G Lush Green on tellitud, aga see on järeltellimisel, kun…"
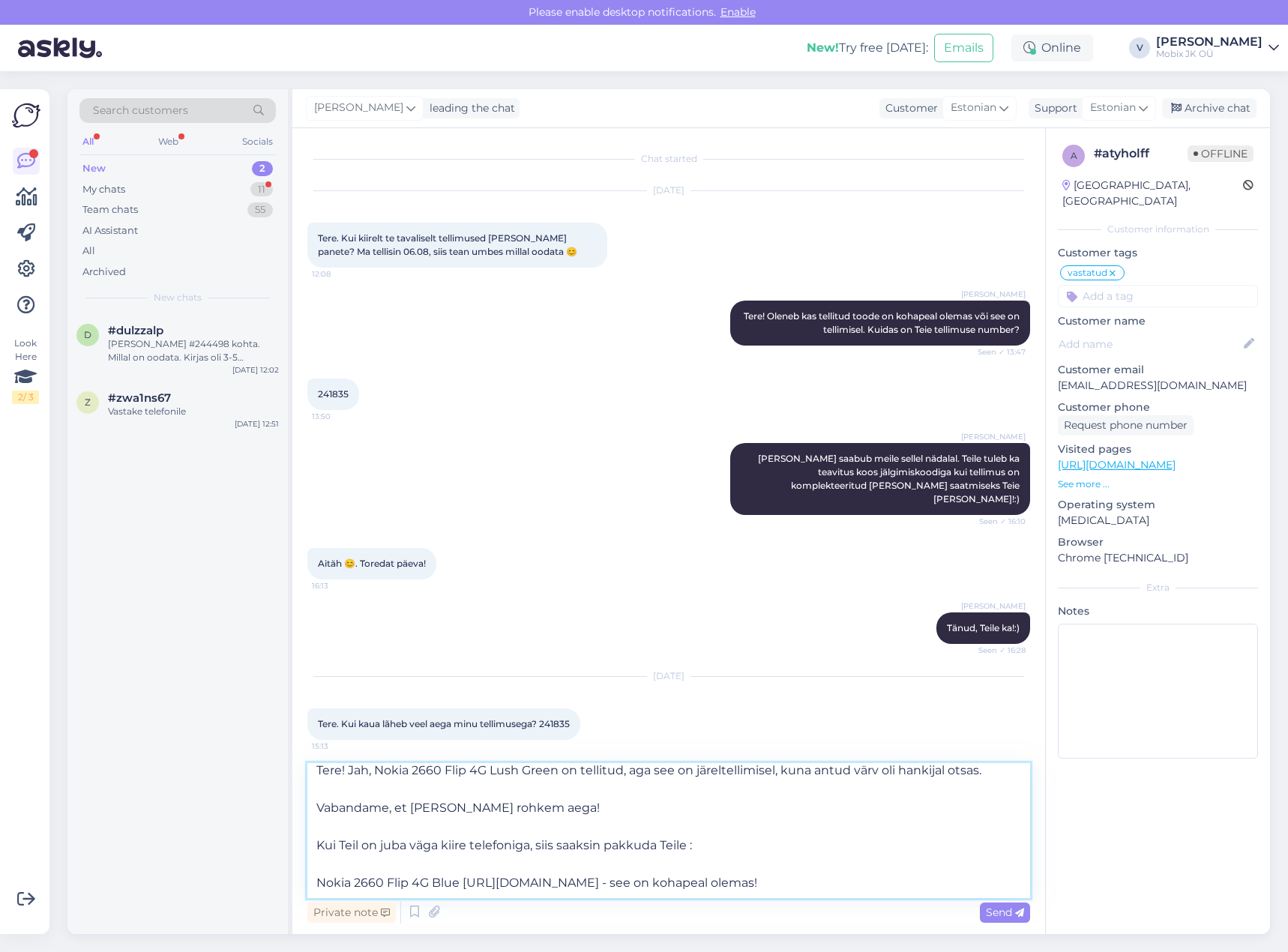
scroll to position [8, 0]
click at [315, 877] on textarea "Tere! Jah, Nokia 2660 Flip 4G Lush Green on tellitud, aga see on järeltellimise…" at bounding box center [668, 831] width 723 height 135
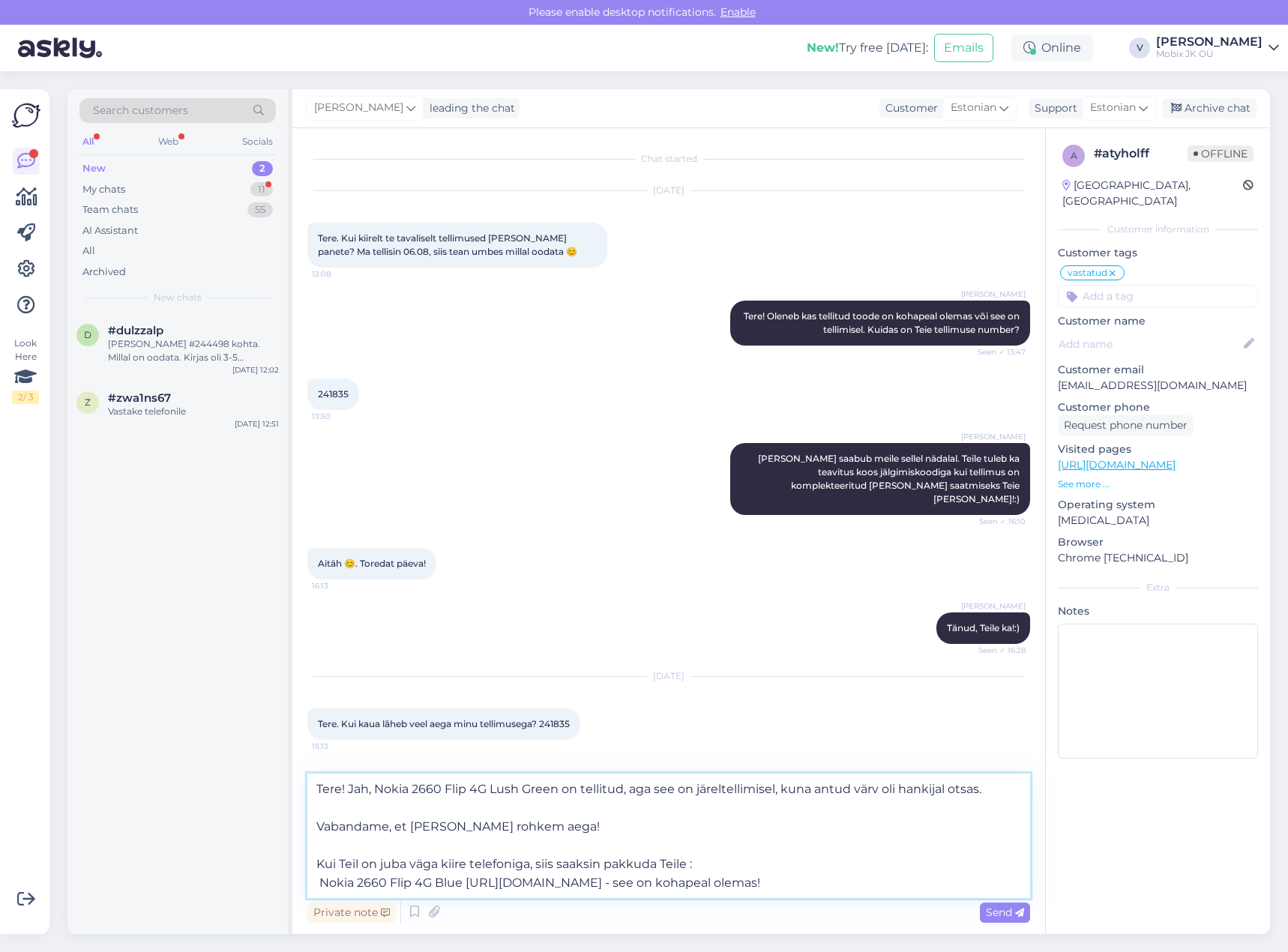
scroll to position [0, 0]
click at [315, 859] on textarea "Tere! Jah, Nokia 2660 Flip 4G Lush Green on tellitud, aga see on järeltellimise…" at bounding box center [668, 836] width 723 height 124
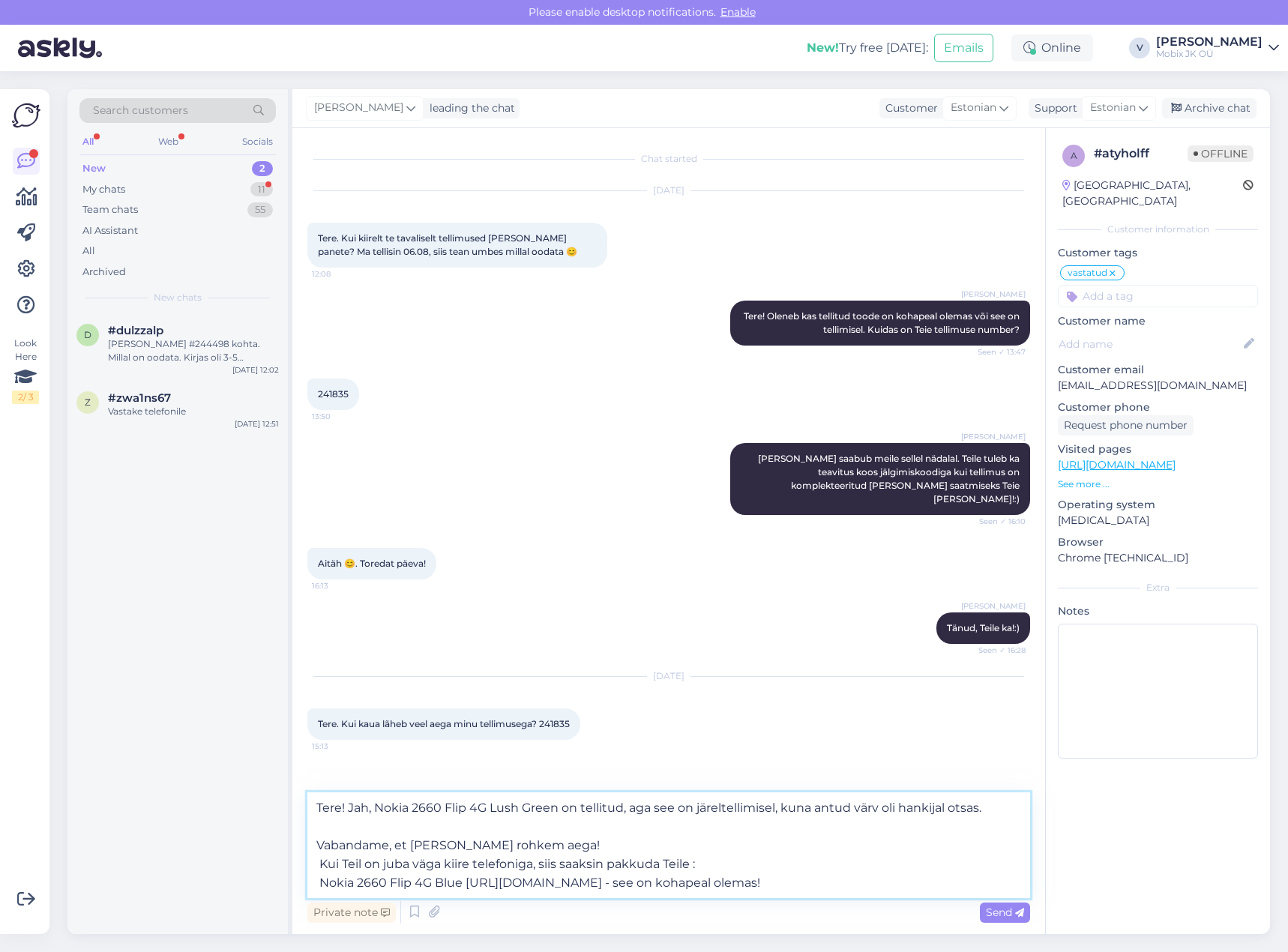
click at [317, 845] on textarea "Tere! Jah, Nokia 2660 Flip 4G Lush Green on tellitud, aga see on järeltellimise…" at bounding box center [668, 845] width 723 height 106
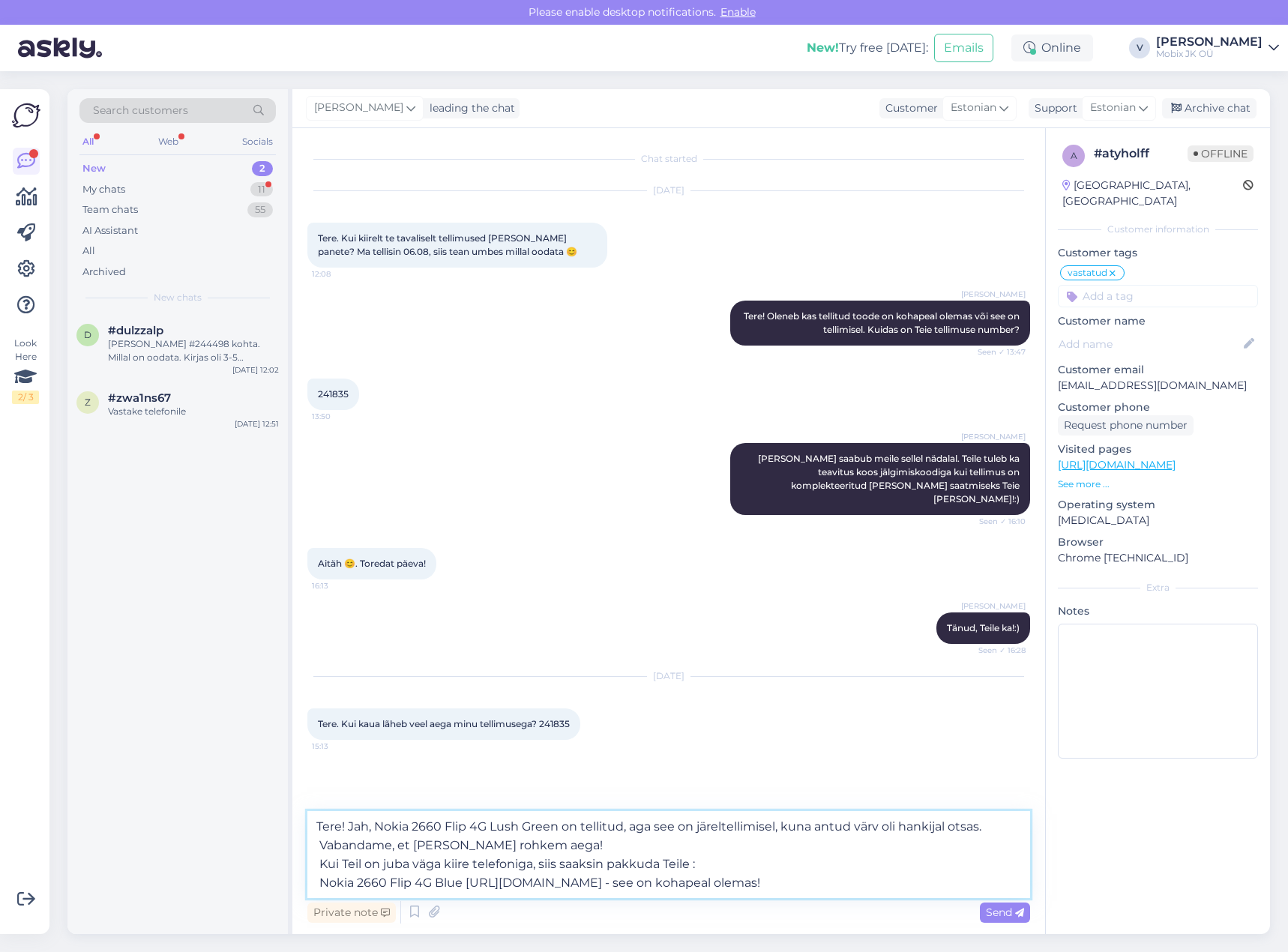
click at [376, 824] on textarea "Tere! Jah, Nokia 2660 Flip 4G Lush Green on tellitud, aga see on järeltellimise…" at bounding box center [668, 855] width 723 height 87
type textarea "Tere! Nokia 2660 Flip 4G Lush Green on tellitud, aga see on järeltellimisel, ku…"
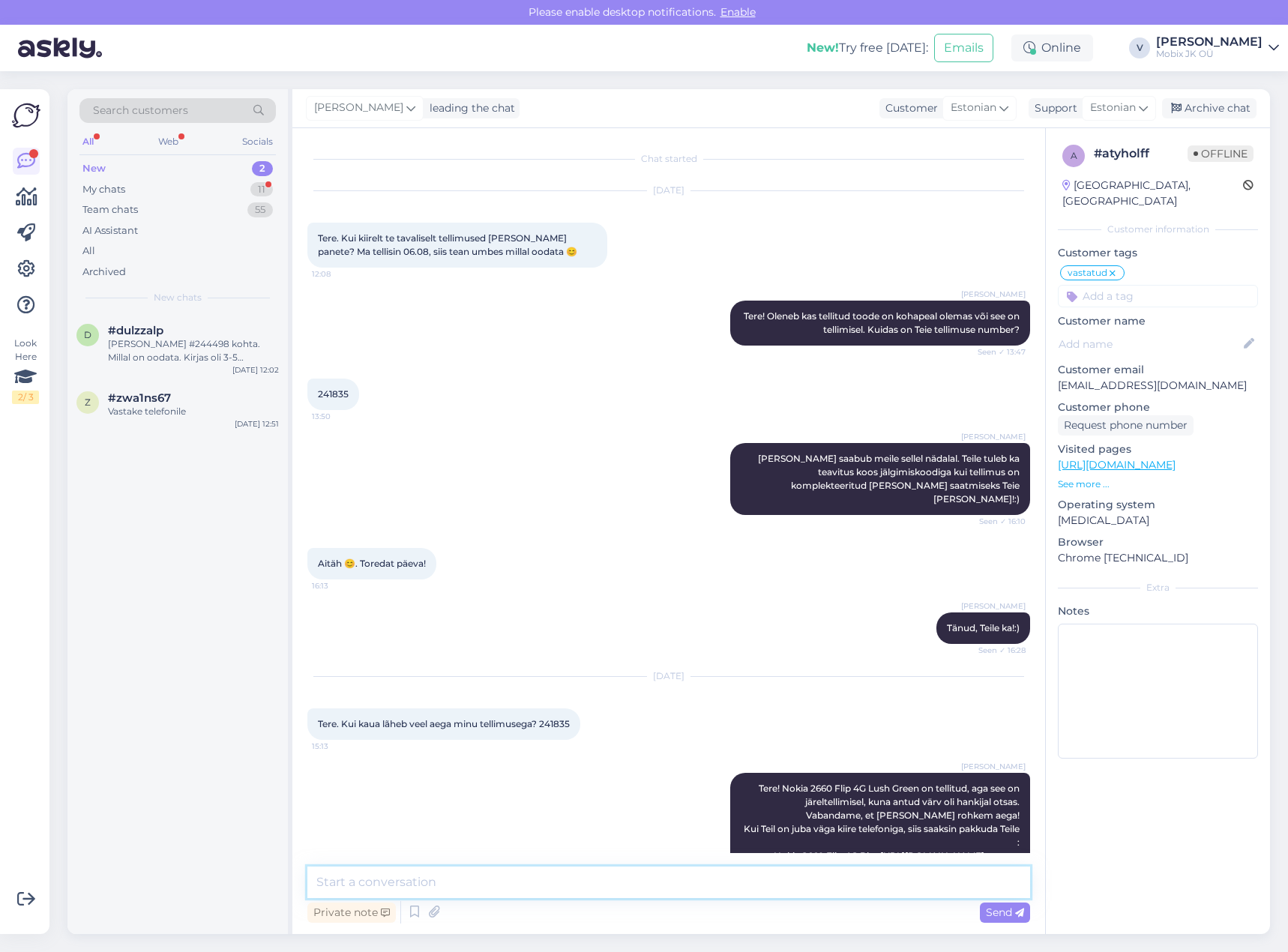
scroll to position [36, 0]
